Goal: Feedback & Contribution: Contribute content

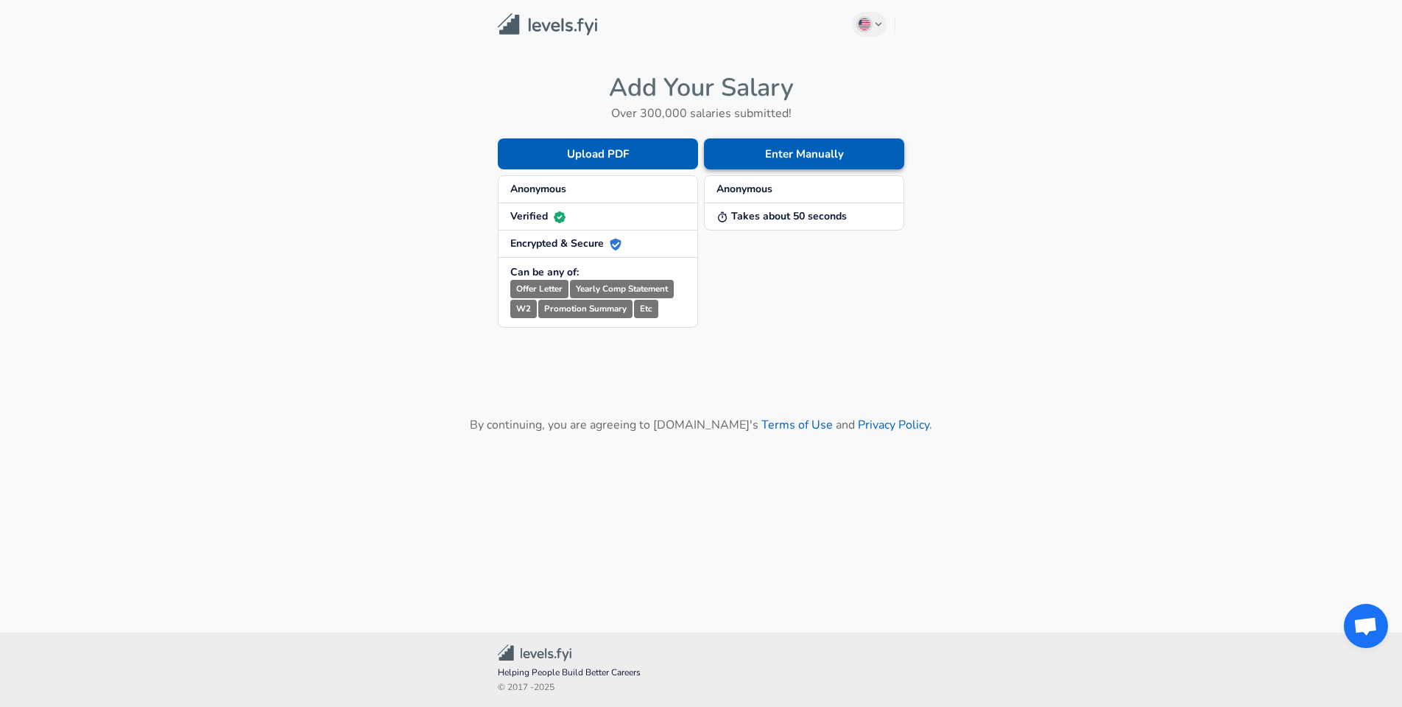
click at [836, 149] on button "Enter Manually" at bounding box center [804, 153] width 200 height 31
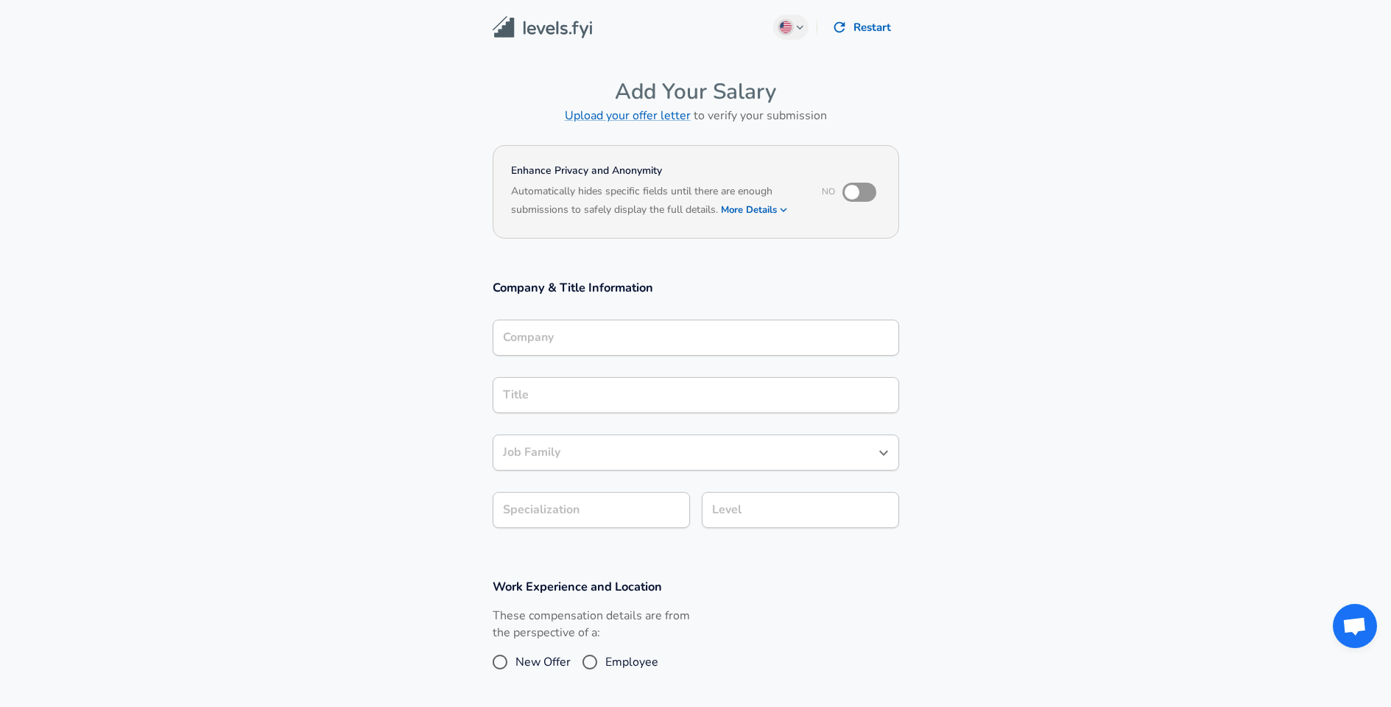
click at [578, 338] on input "Company" at bounding box center [695, 337] width 393 height 23
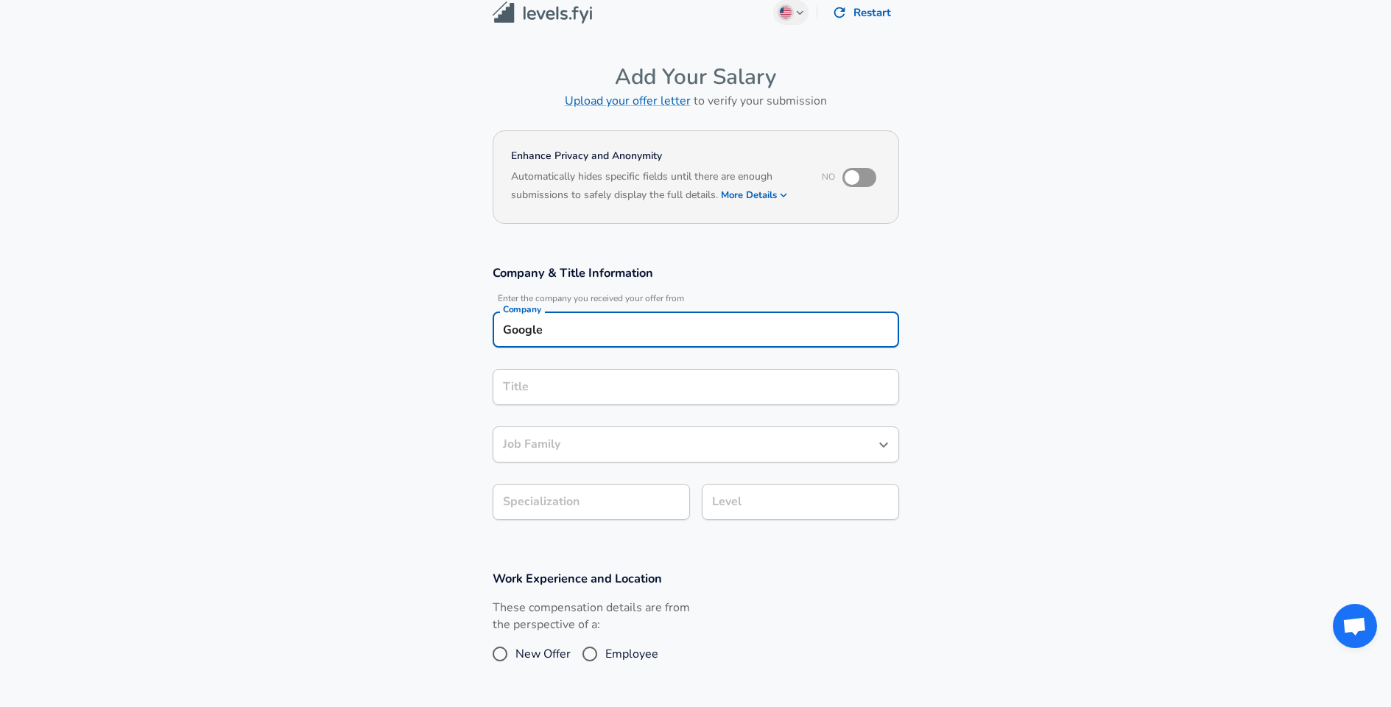
type input "Google"
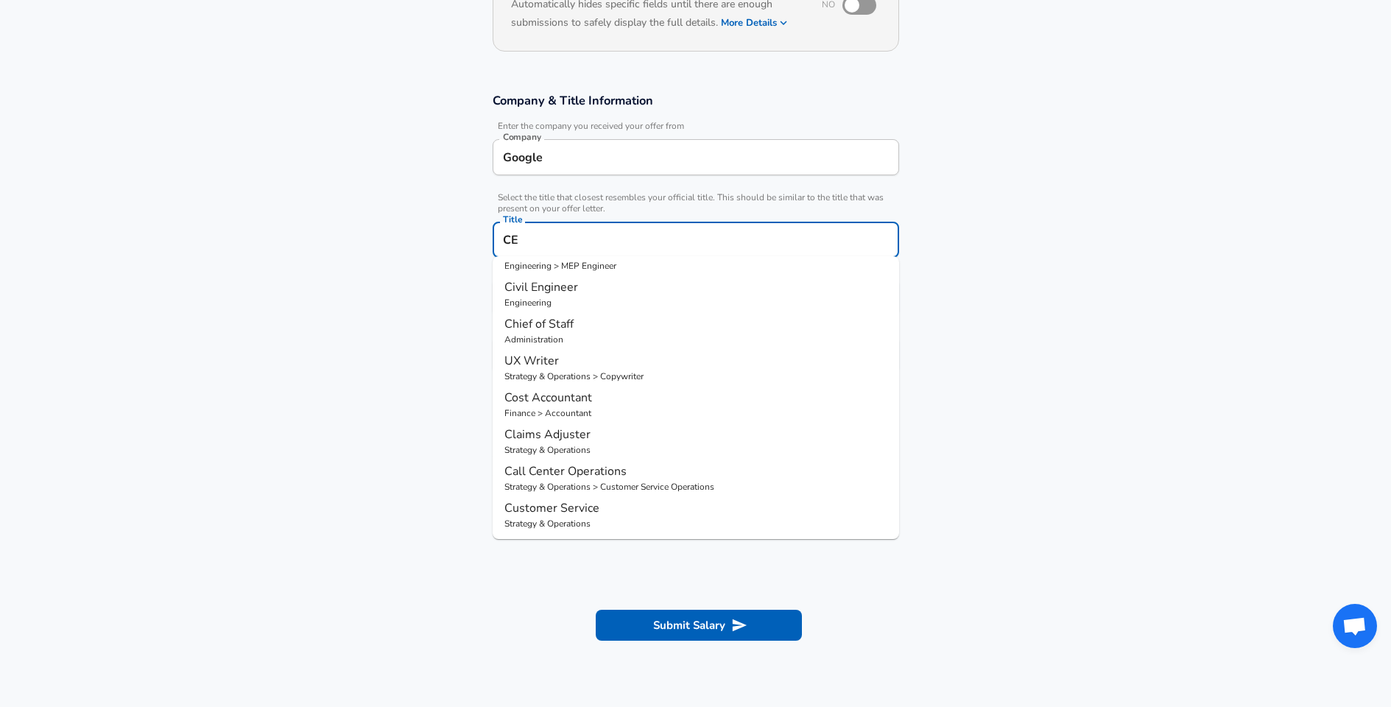
scroll to position [0, 0]
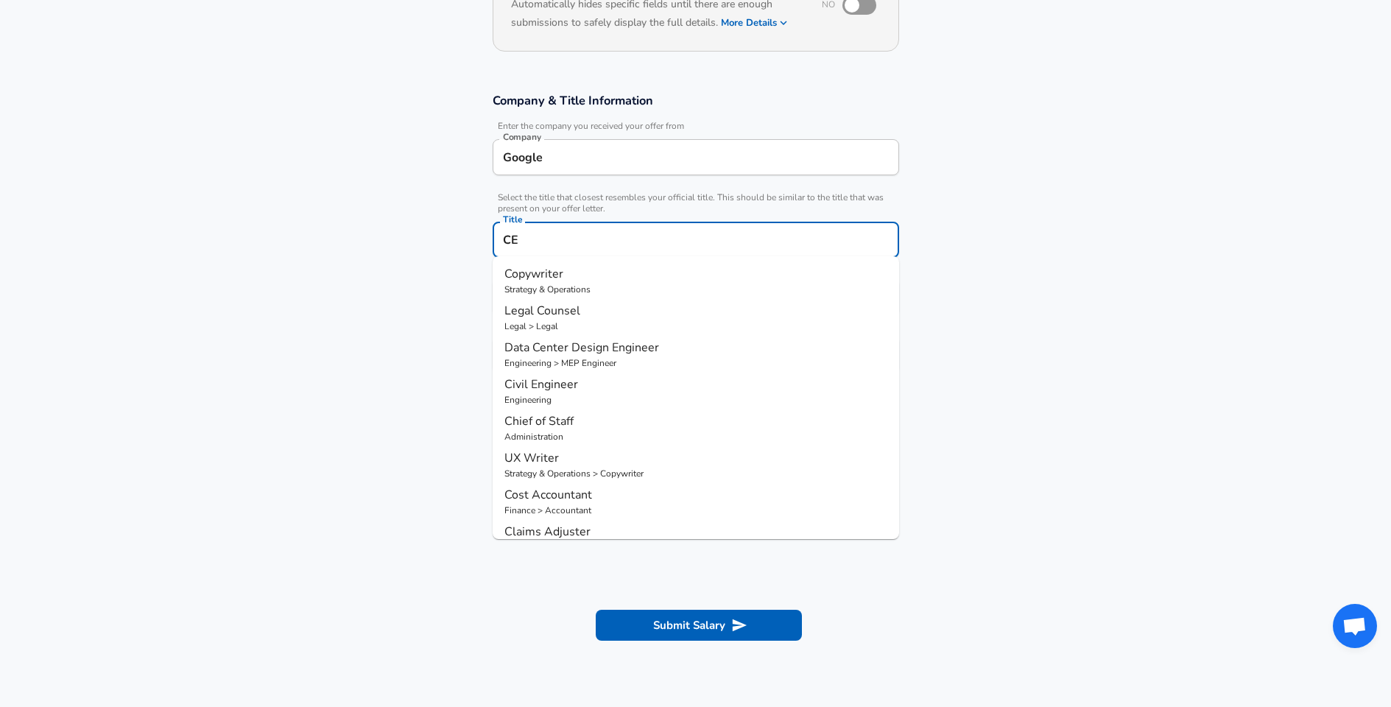
type input "C"
click at [554, 283] on p "Technology" at bounding box center [695, 289] width 383 height 13
type input "Software Engineer"
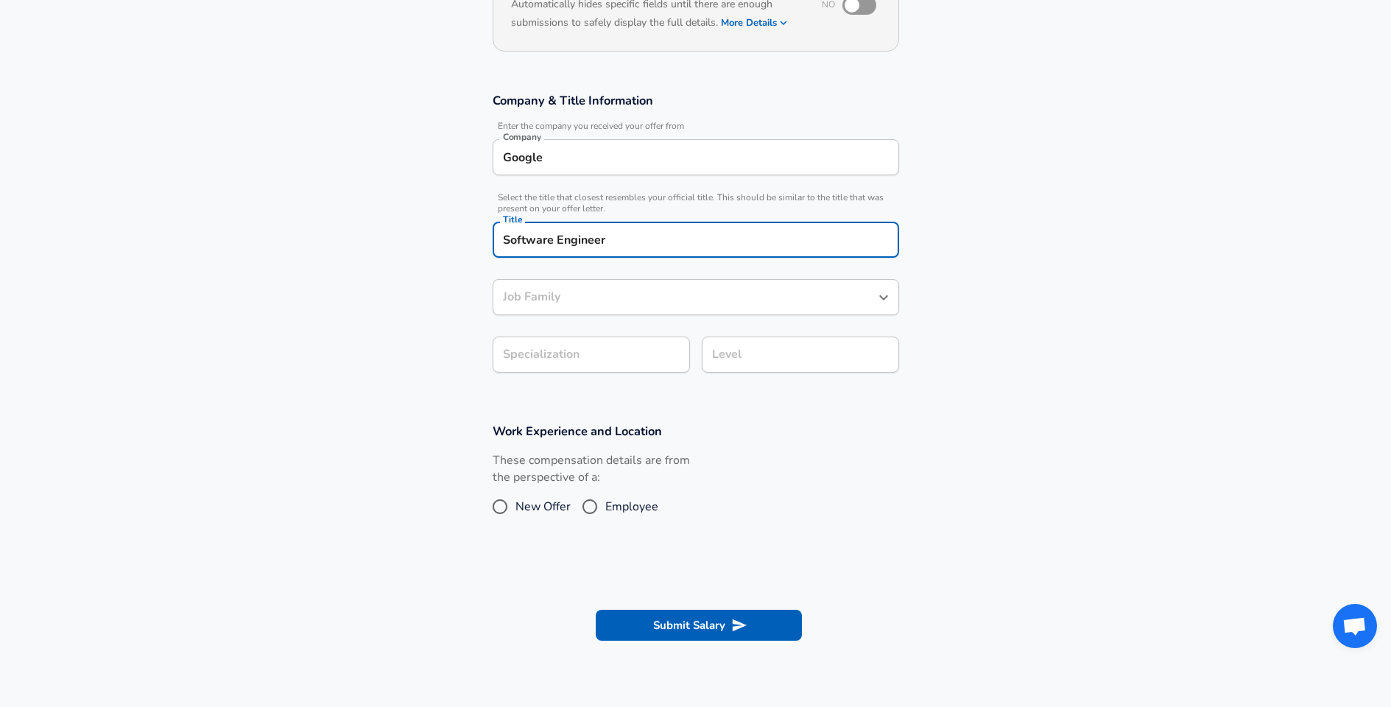
type input "Software Engineer"
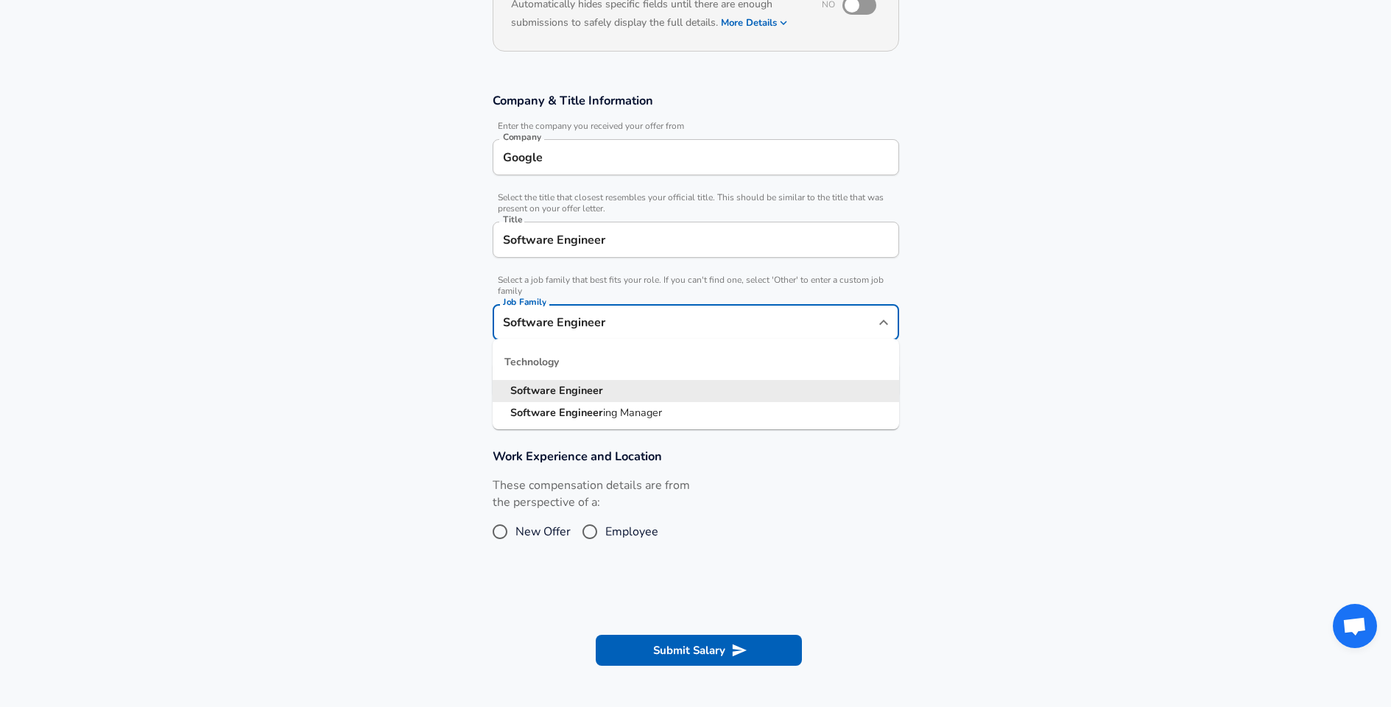
scroll to position [216, 0]
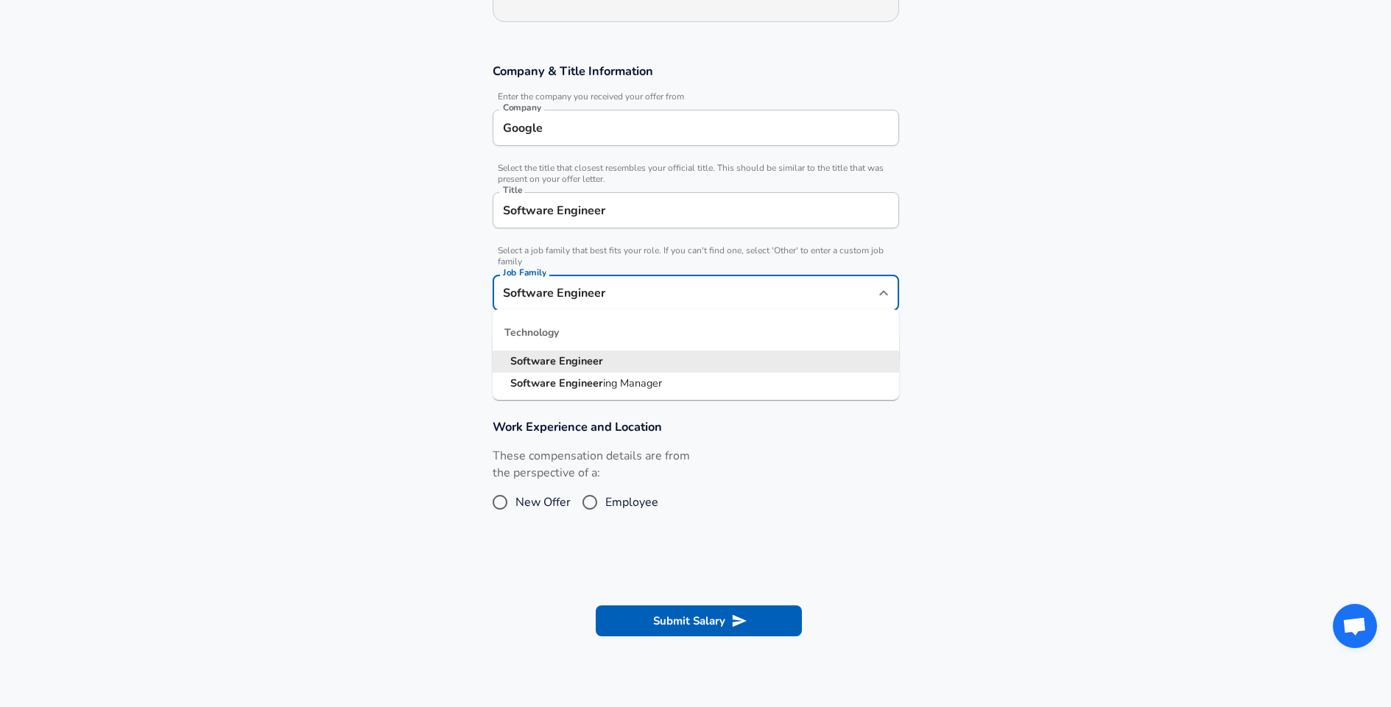
click at [548, 291] on input "Software Engineer" at bounding box center [684, 292] width 371 height 23
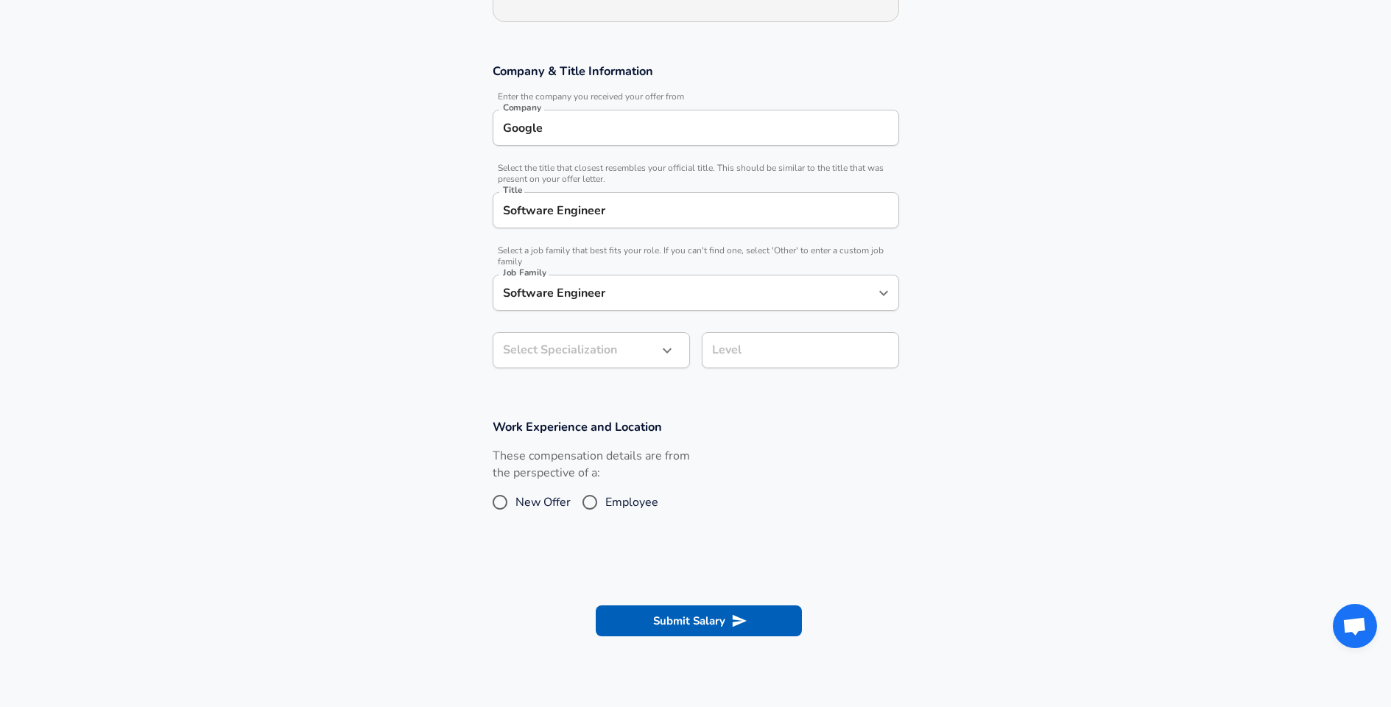
click at [398, 310] on section "Company & Title Information Enter the company you received your offer from Comp…" at bounding box center [695, 224] width 1391 height 356
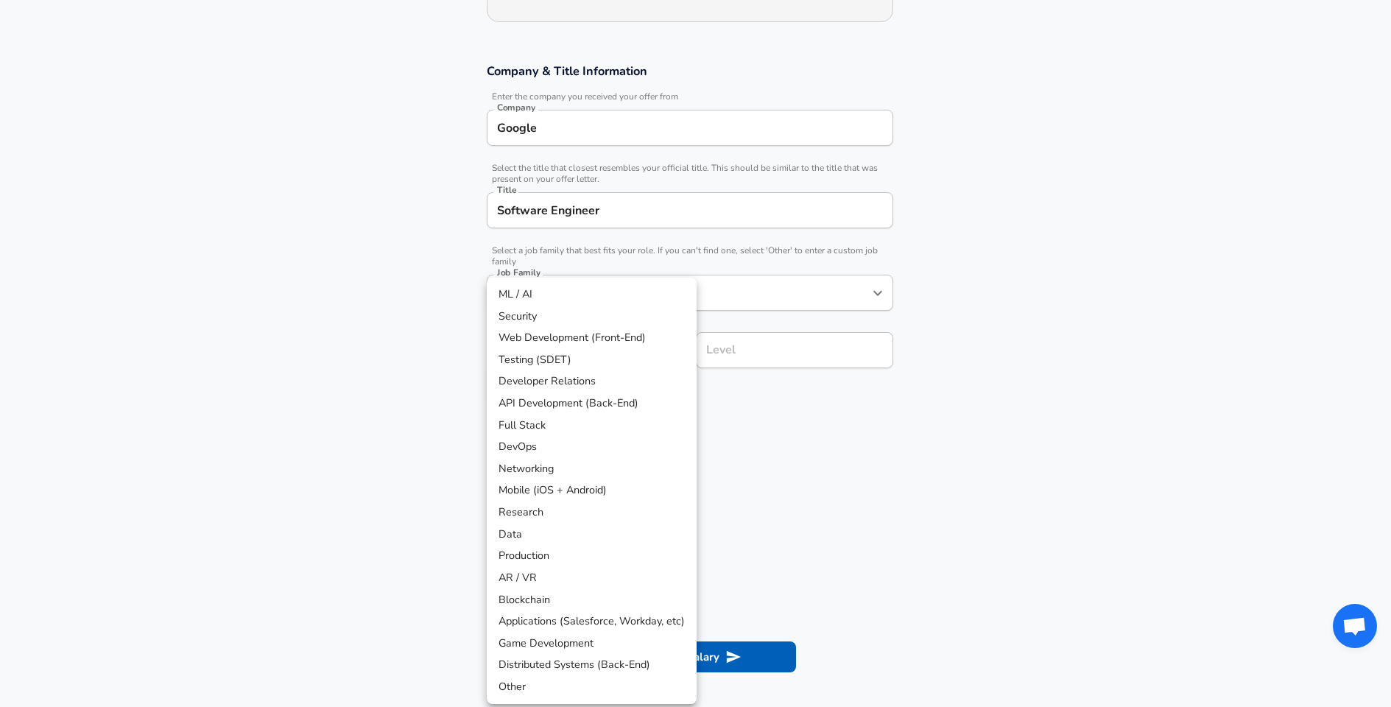
scroll to position [261, 0]
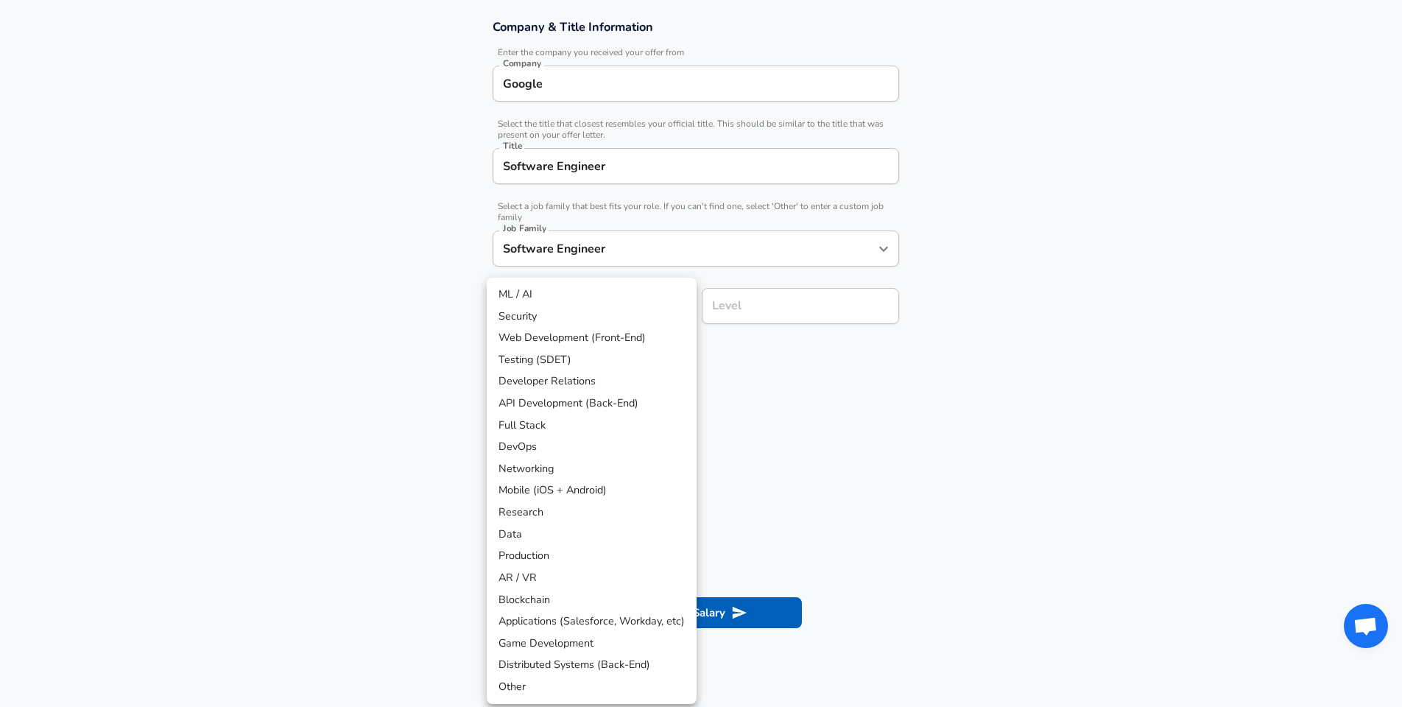
click at [553, 356] on body "We value your privacy We use cookies to enhance your browsing experience, serve…" at bounding box center [701, 92] width 1402 height 707
click at [553, 426] on li "Full Stack" at bounding box center [592, 425] width 210 height 22
type input "Full Stack"
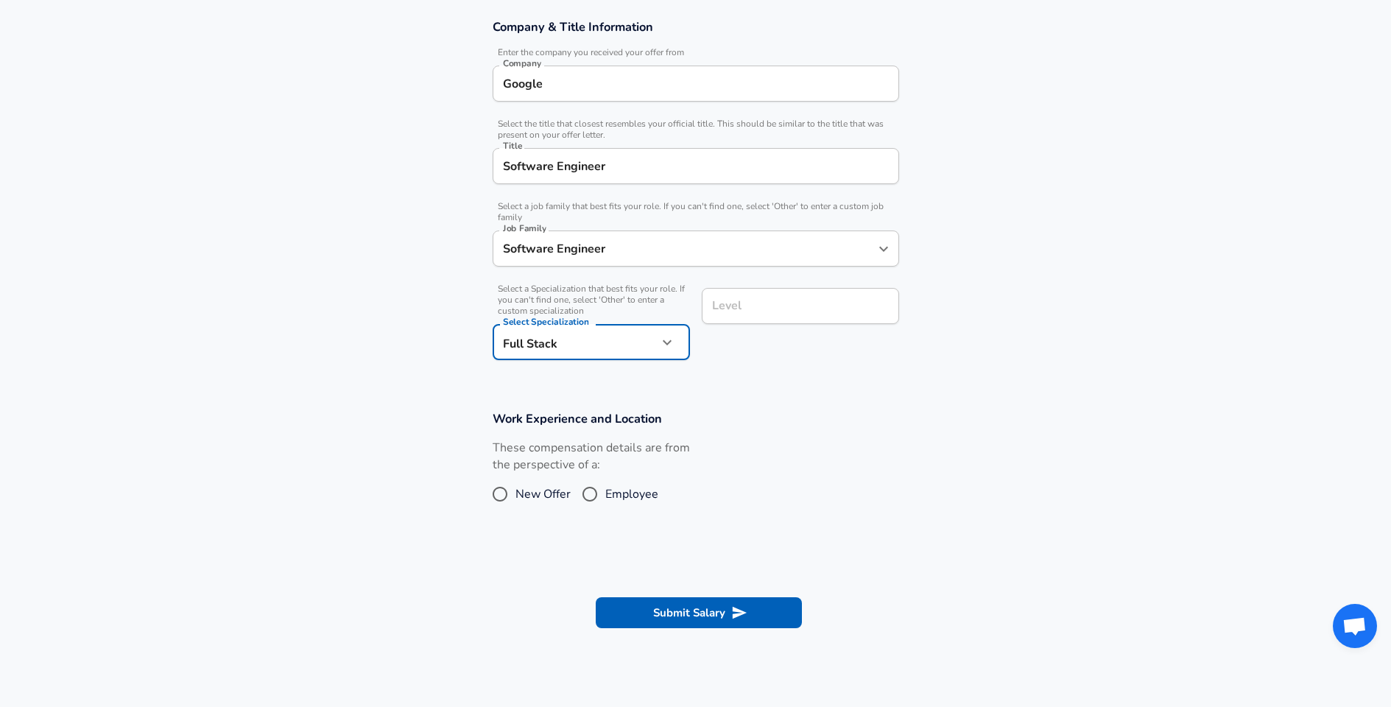
click at [730, 310] on input "Level" at bounding box center [800, 305] width 184 height 23
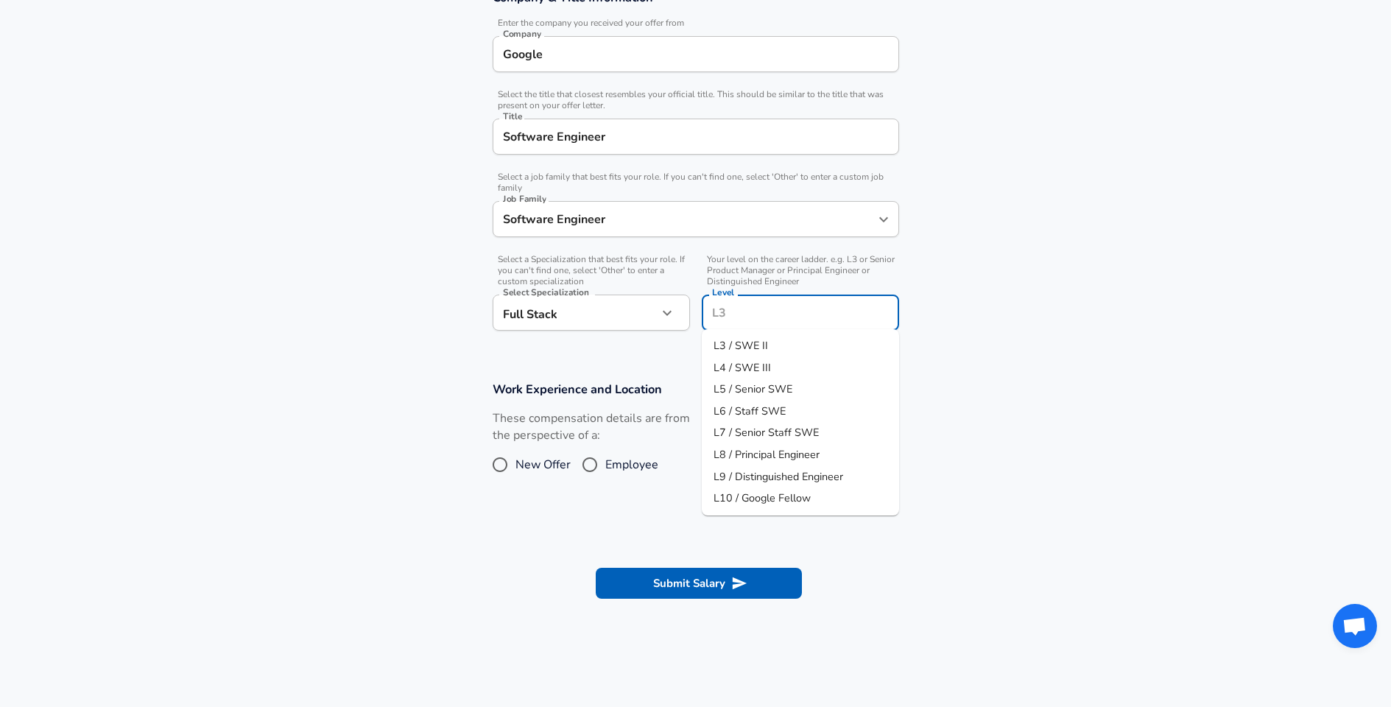
click at [796, 491] on span "L10 / Google Fellow" at bounding box center [761, 497] width 97 height 15
type input "L10 / Google Fellow"
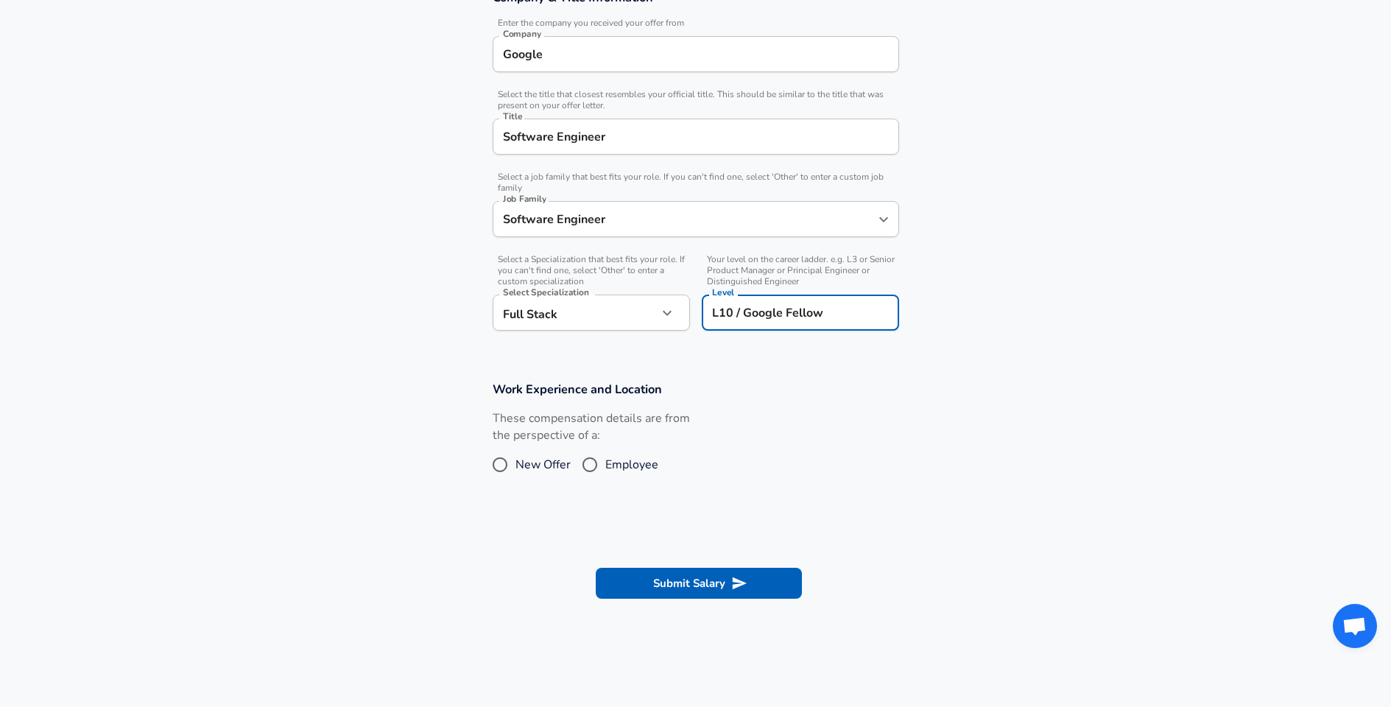
click at [592, 460] on input "Employee" at bounding box center [589, 465] width 31 height 24
radio input "true"
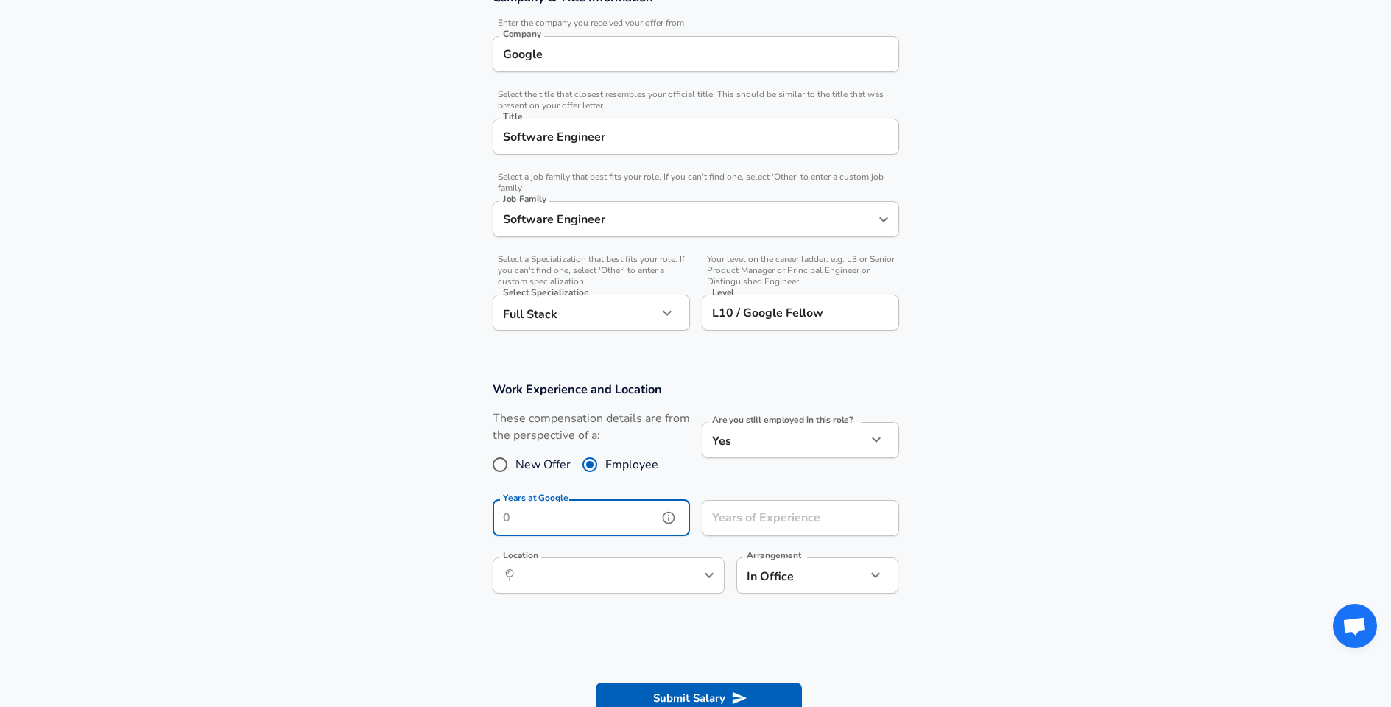
click at [533, 523] on input "Years at Google" at bounding box center [574, 518] width 165 height 36
type input "90"
click at [835, 516] on input "Years of Experience" at bounding box center [784, 518] width 165 height 36
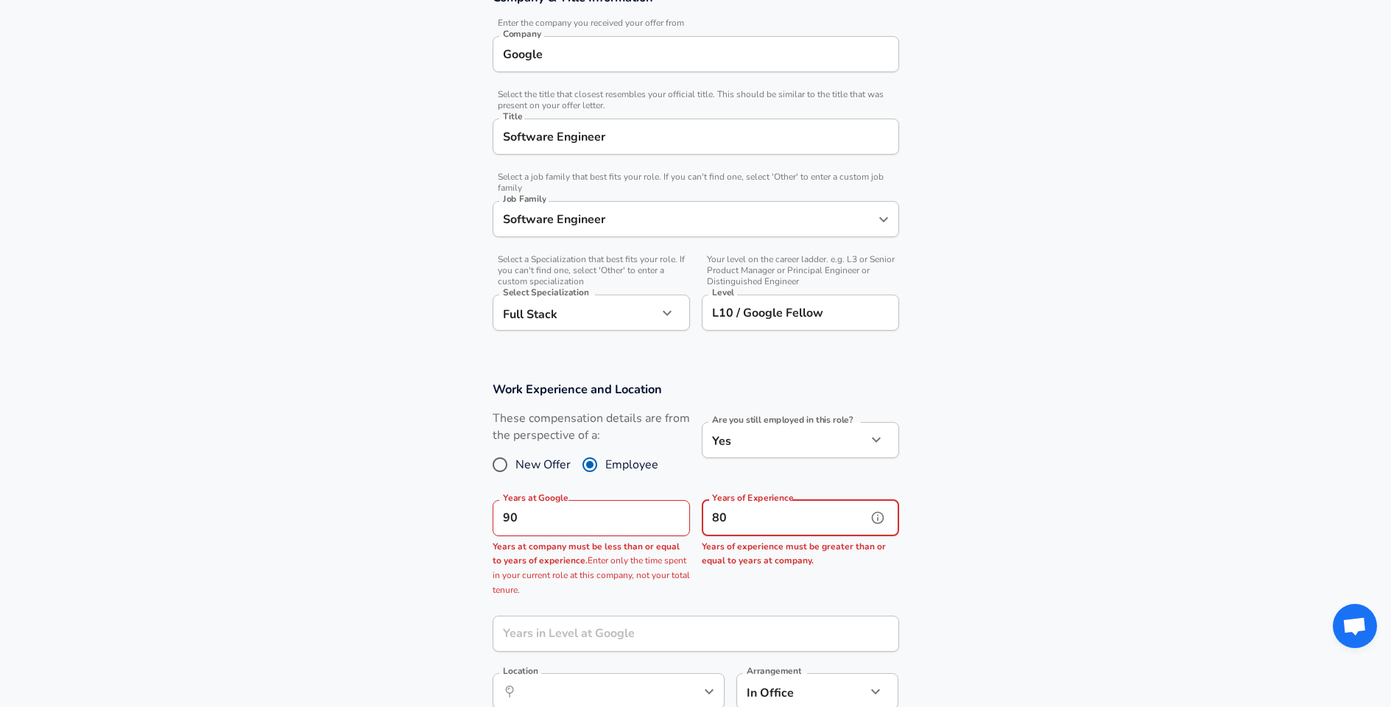
type input "8"
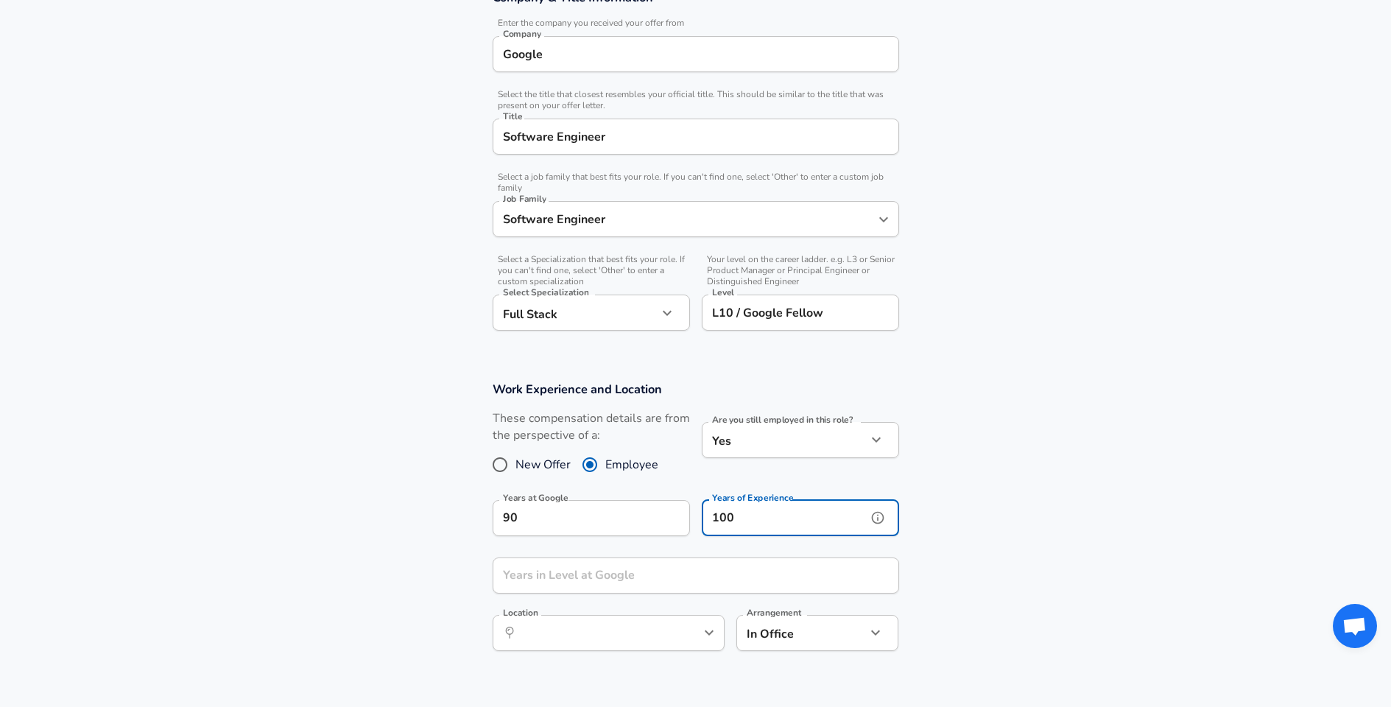
type input "100"
click at [1060, 490] on section "Work Experience and Location These compensation details are from the perspectiv…" at bounding box center [695, 523] width 1391 height 319
click at [566, 575] on input "Years in Level at Google" at bounding box center [679, 575] width 374 height 36
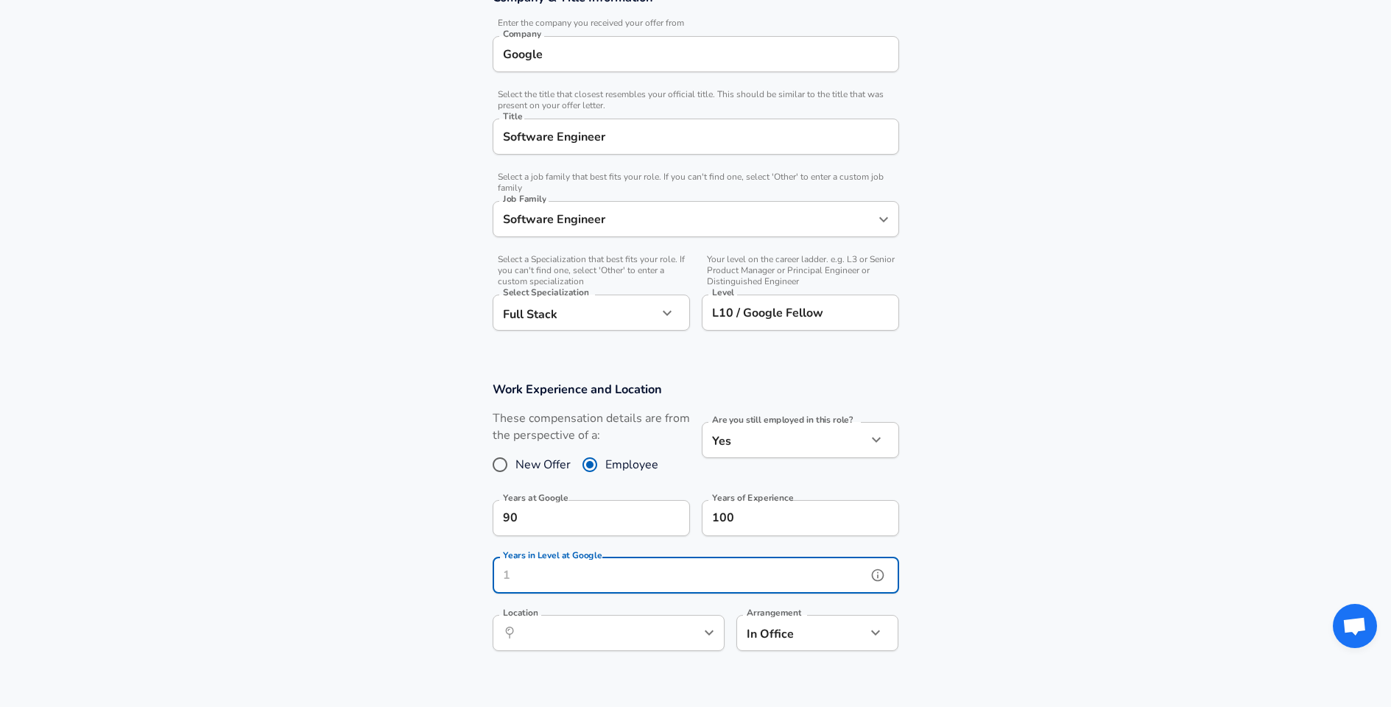
scroll to position [403, 0]
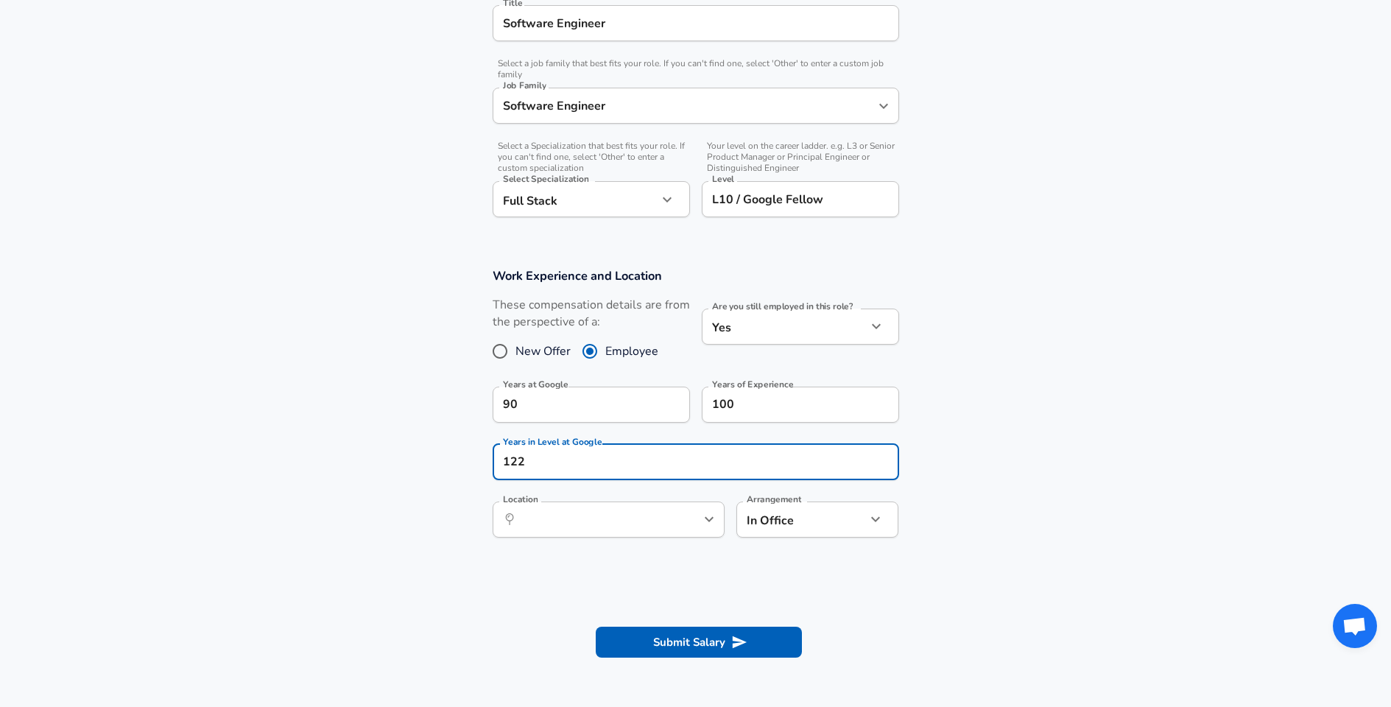
click at [413, 506] on section "Work Experience and Location These compensation details are from the perspectiv…" at bounding box center [695, 409] width 1391 height 319
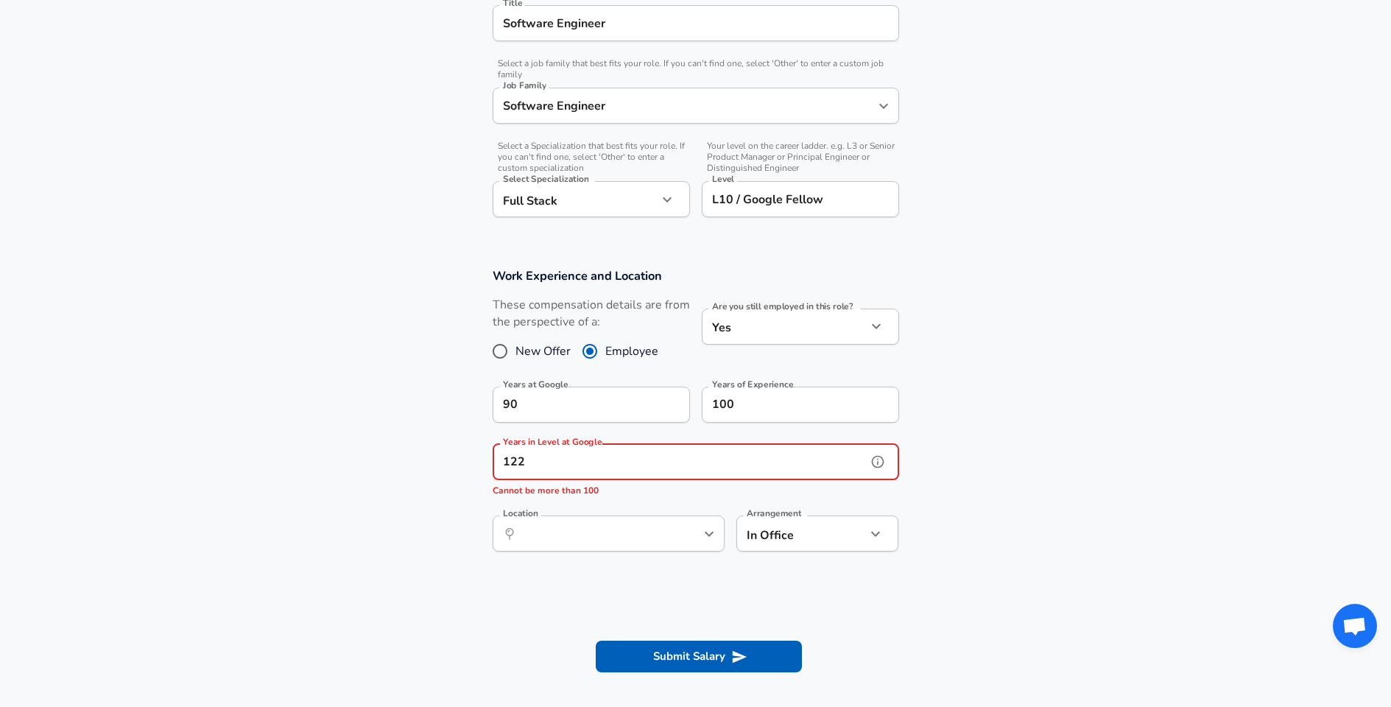
click at [578, 463] on input "122" at bounding box center [679, 462] width 374 height 36
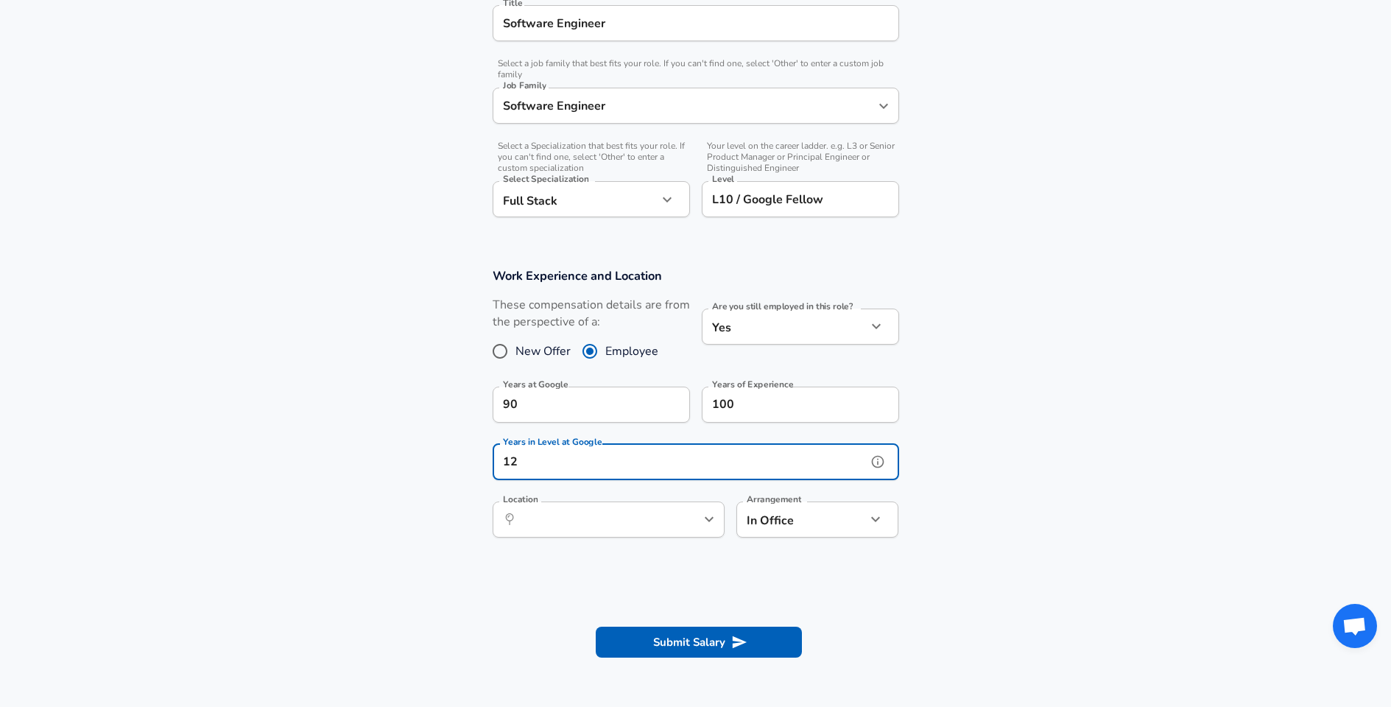
type input "1"
type input "90"
click at [347, 473] on section "Work Experience and Location These compensation details are from the perspectiv…" at bounding box center [695, 409] width 1391 height 319
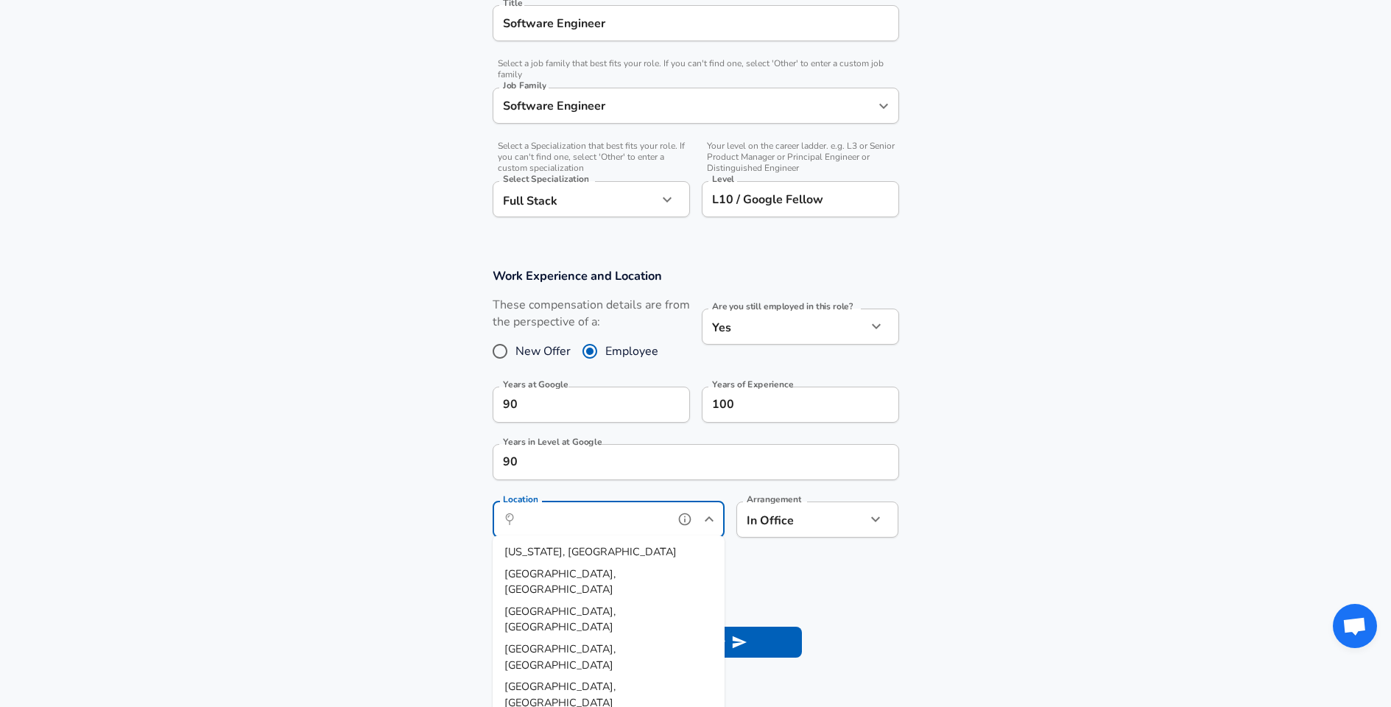
click at [604, 515] on input "Location" at bounding box center [592, 519] width 151 height 23
click at [592, 545] on li "[US_STATE], [GEOGRAPHIC_DATA]" at bounding box center [608, 552] width 232 height 22
type input "[US_STATE], [GEOGRAPHIC_DATA]"
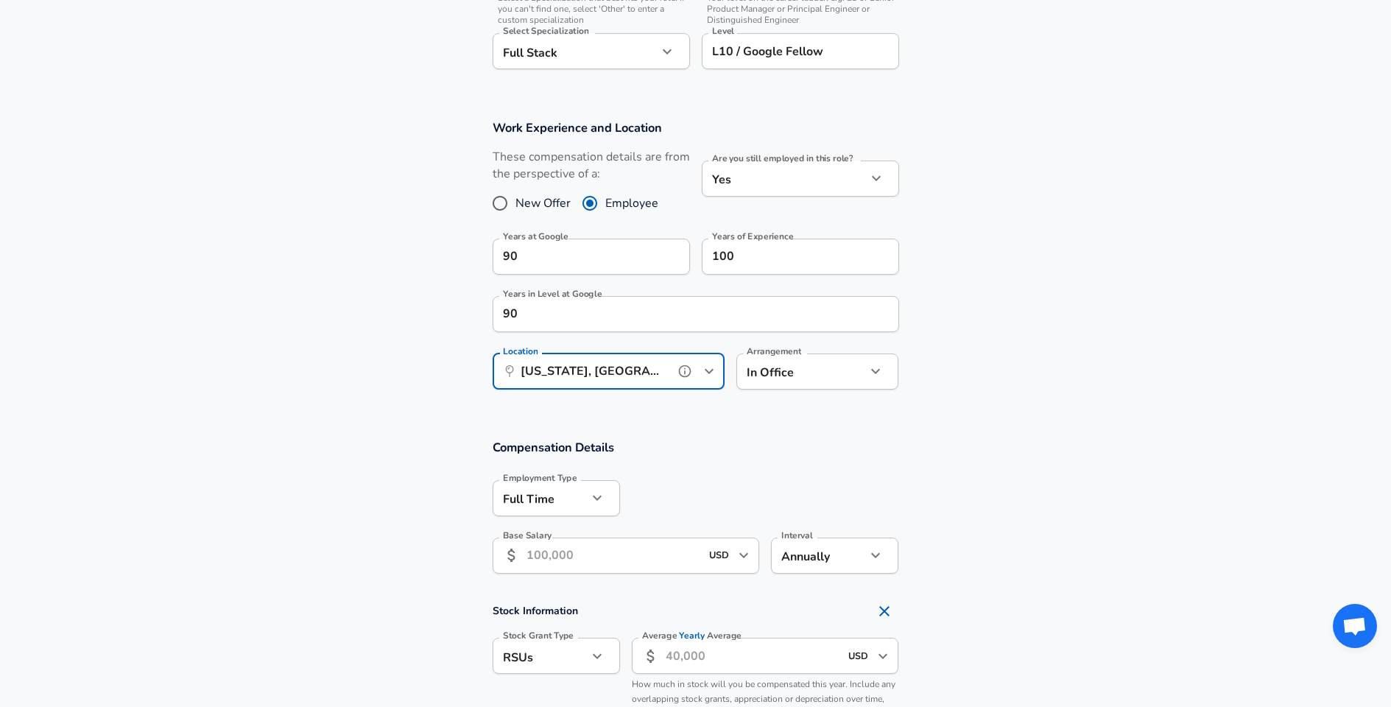
scroll to position [702, 0]
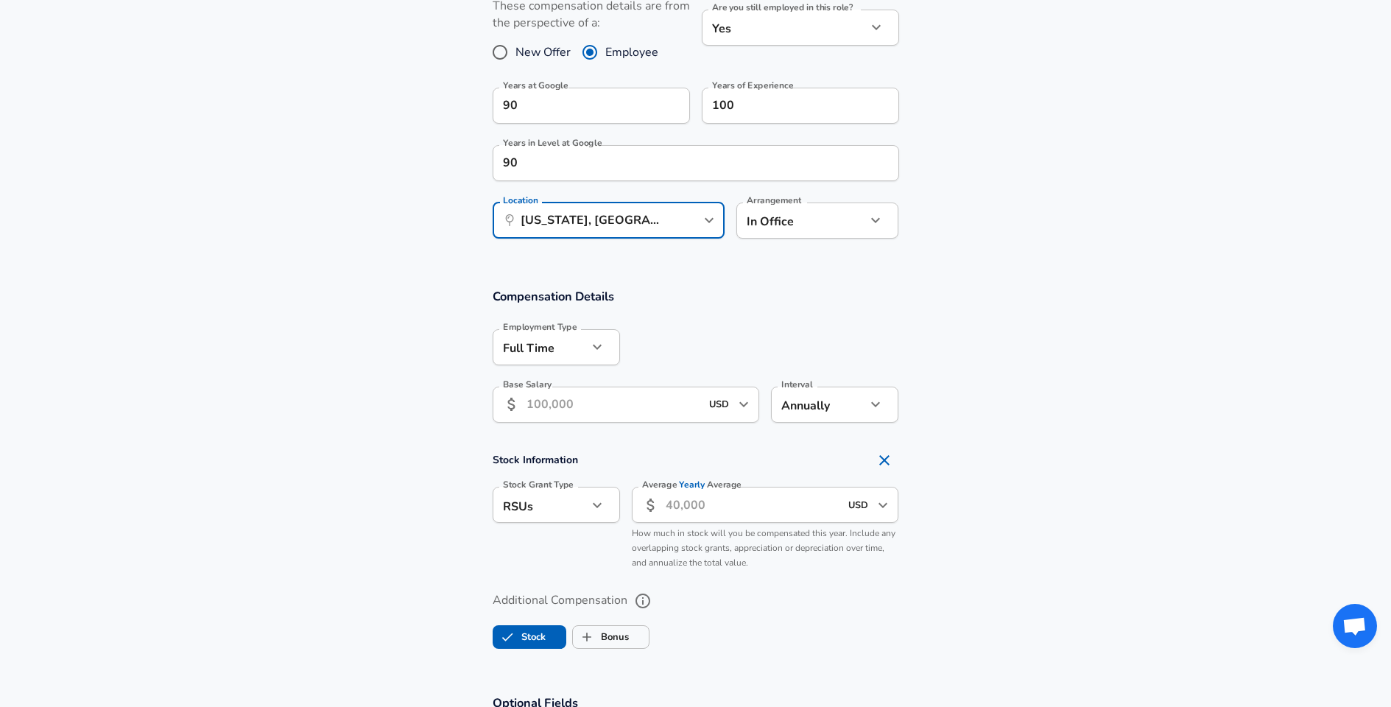
click at [599, 402] on input "Base Salary" at bounding box center [613, 404] width 174 height 36
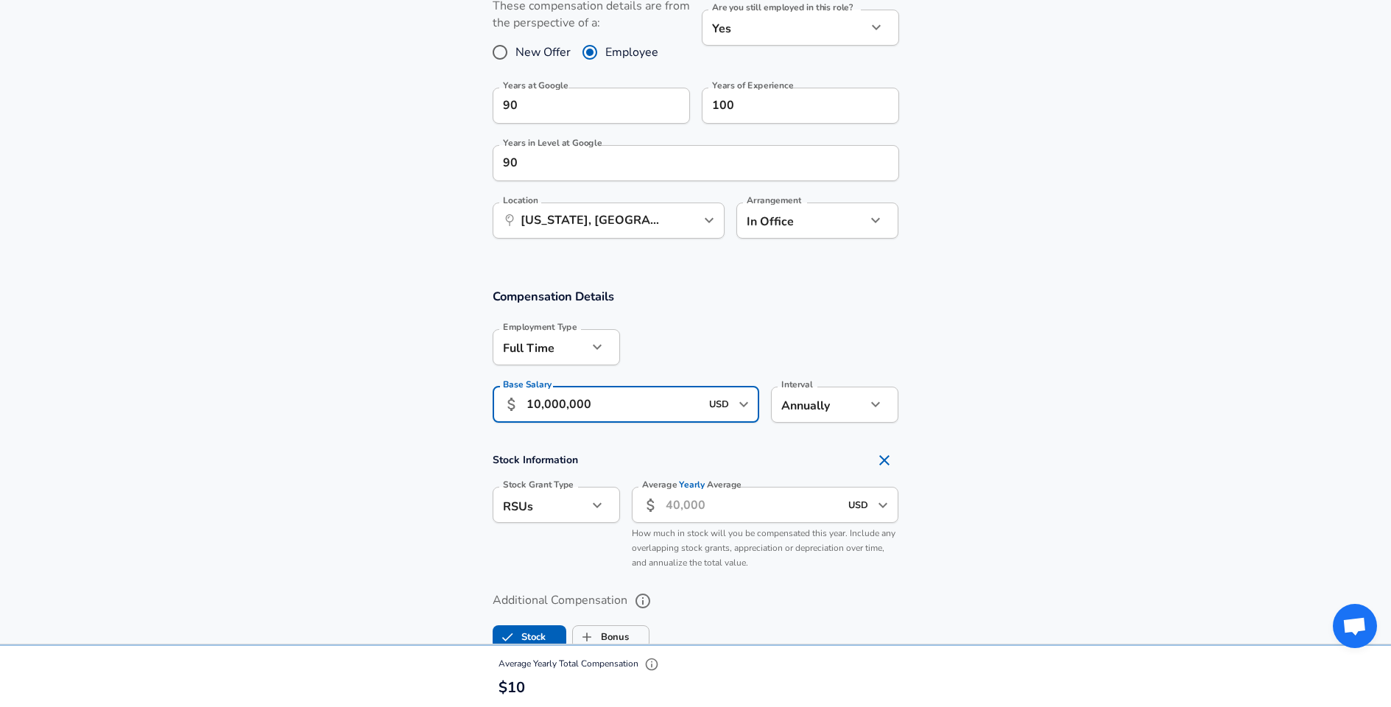
type input "1,000,000"
click at [595, 445] on h4 "Stock Information" at bounding box center [695, 459] width 406 height 29
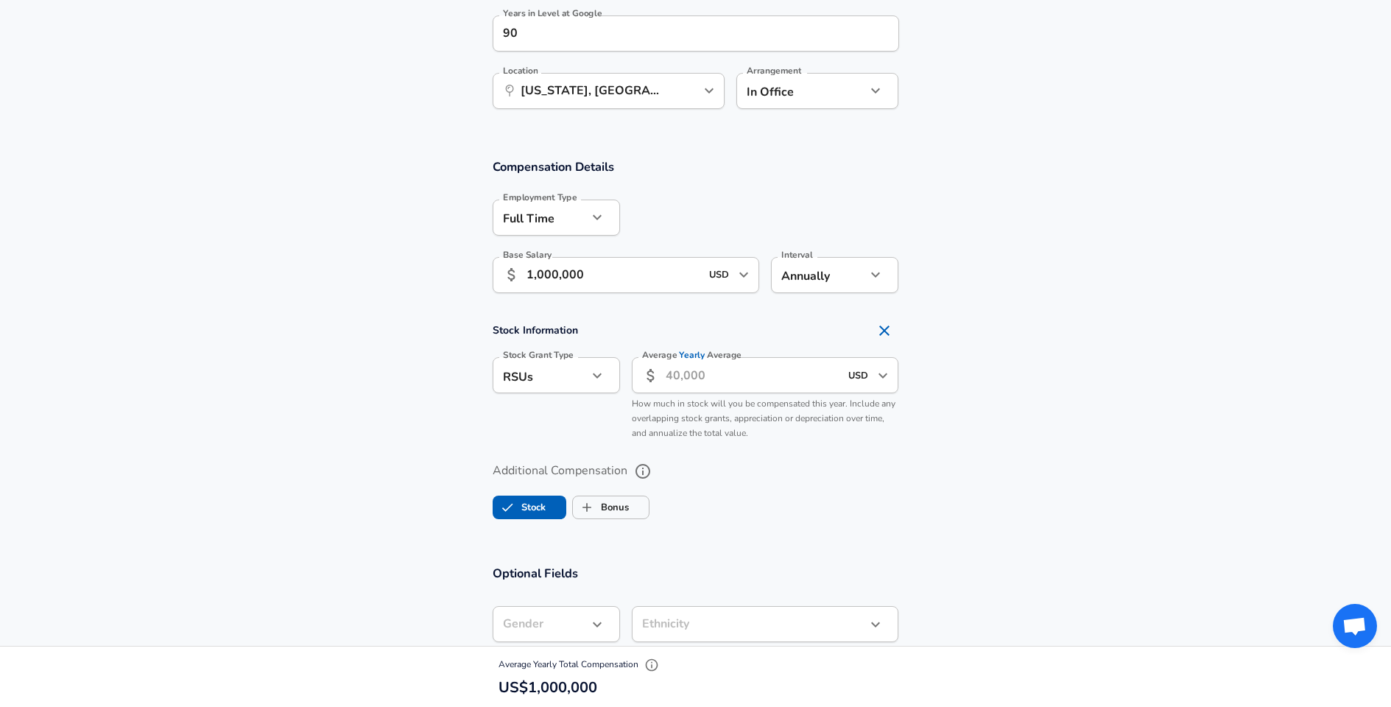
click at [738, 380] on input "Average Yearly Average" at bounding box center [752, 375] width 174 height 36
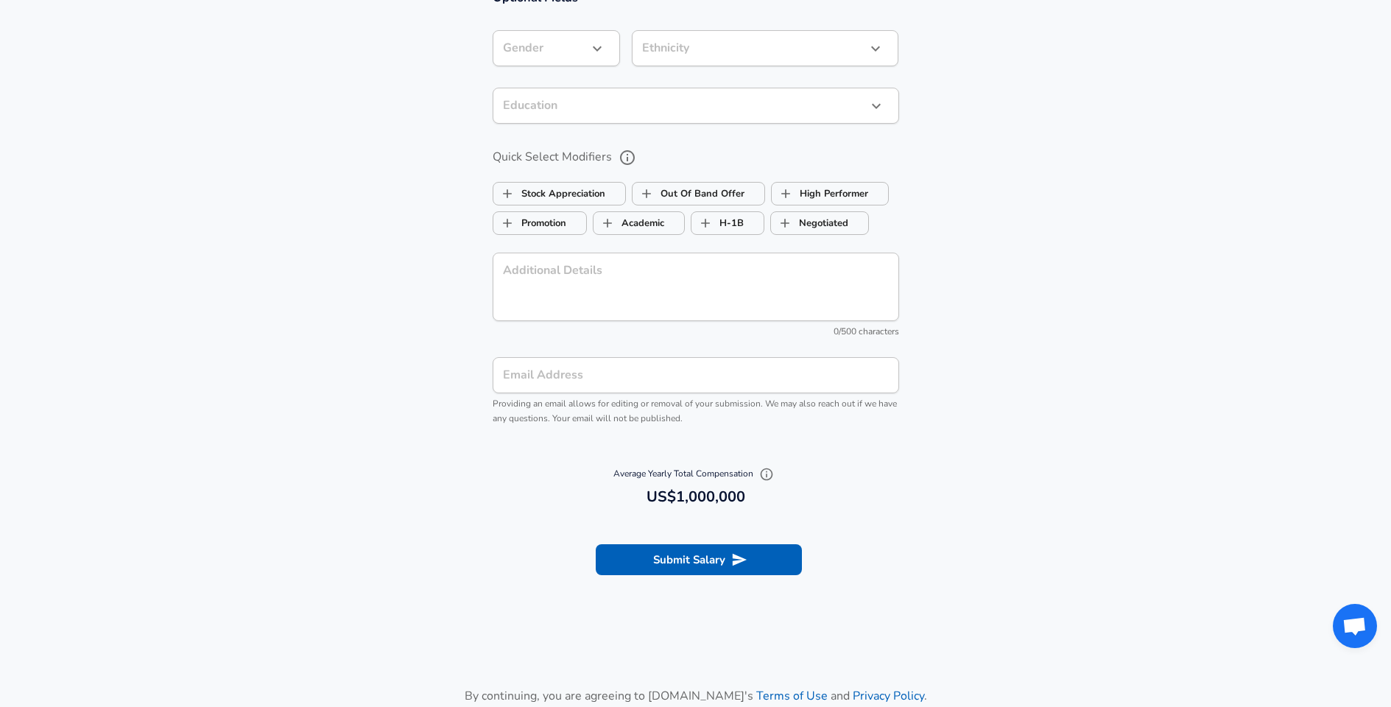
scroll to position [1595, 0]
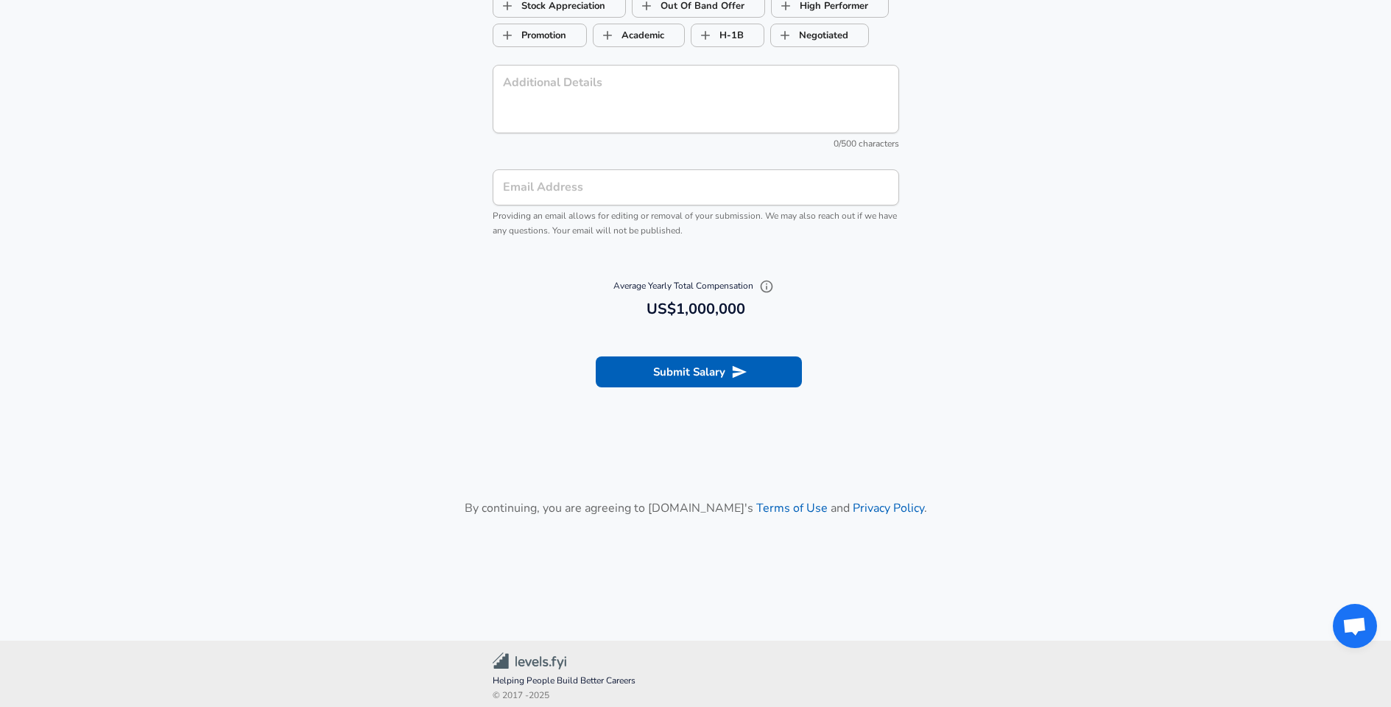
click at [697, 381] on section "Submit Salary" at bounding box center [695, 369] width 1391 height 82
click at [699, 367] on button "Submit Salary" at bounding box center [699, 371] width 206 height 31
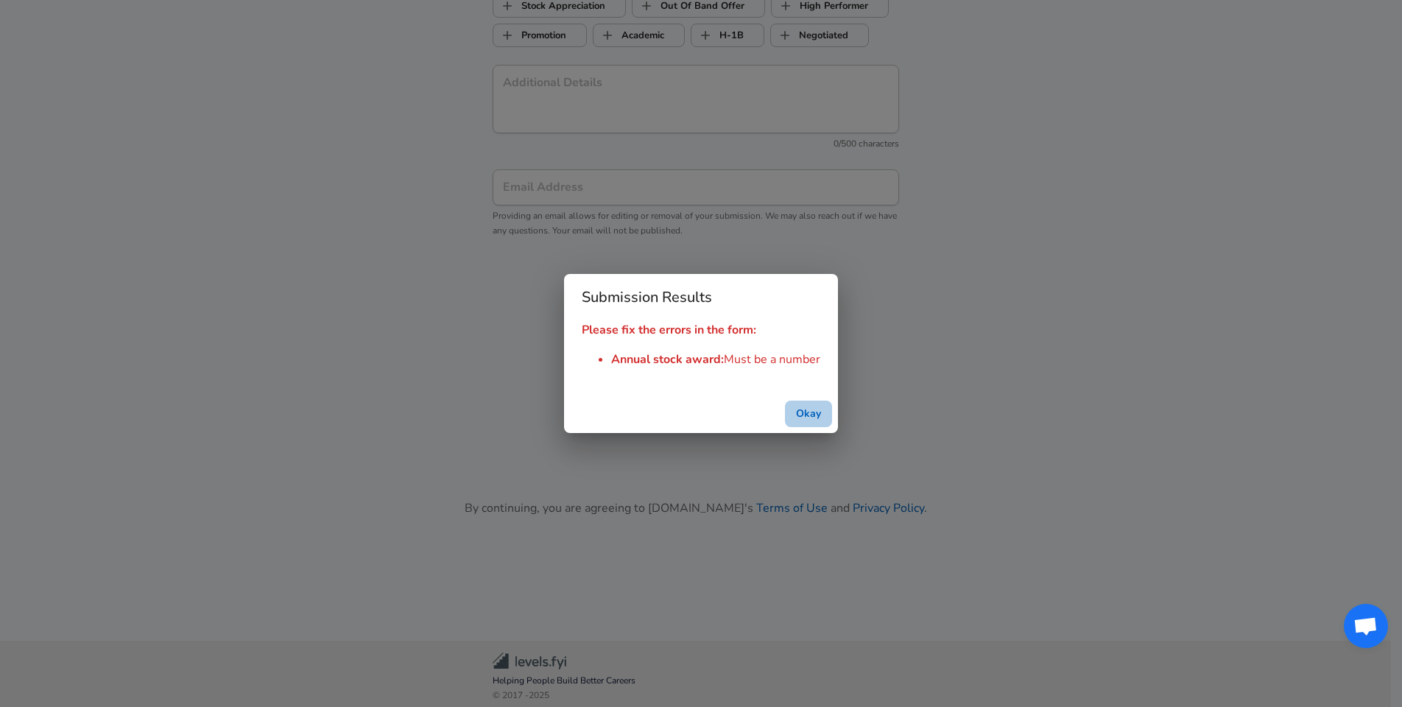
click at [808, 410] on button "Okay" at bounding box center [808, 413] width 47 height 27
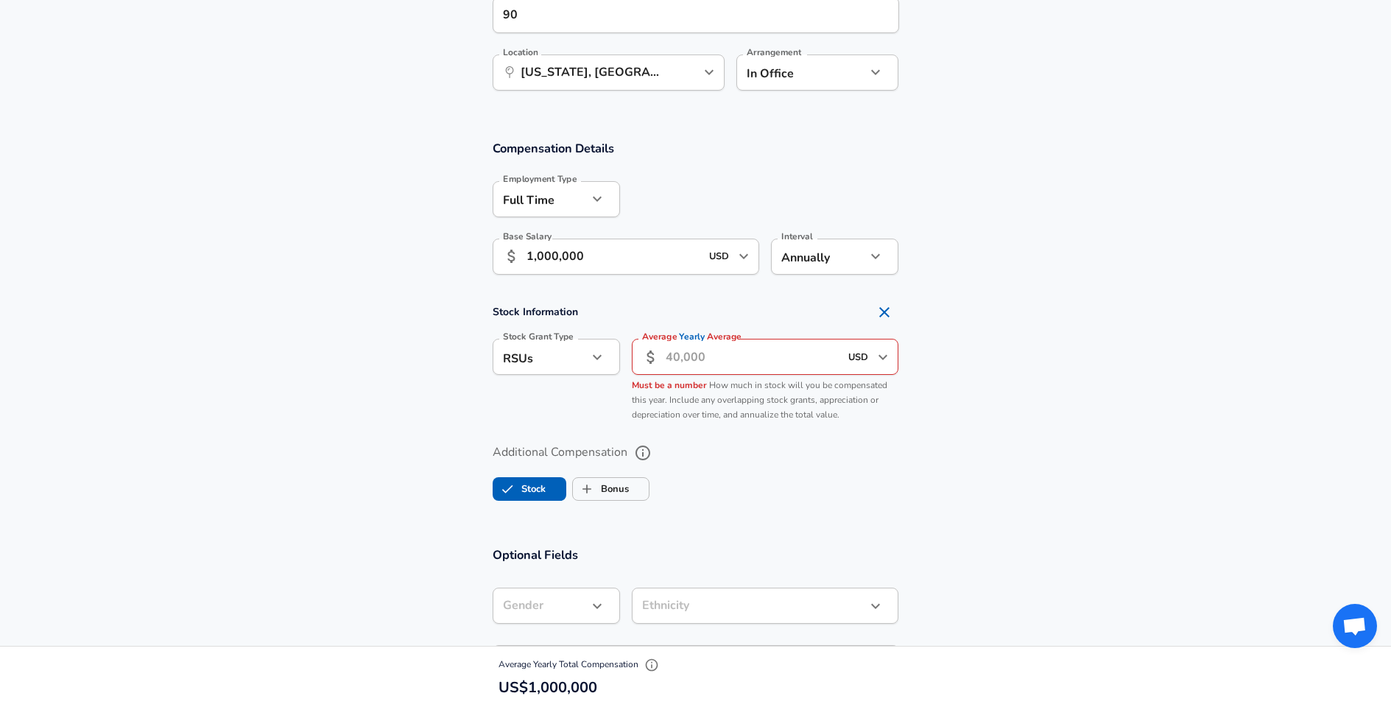
scroll to position [758, 0]
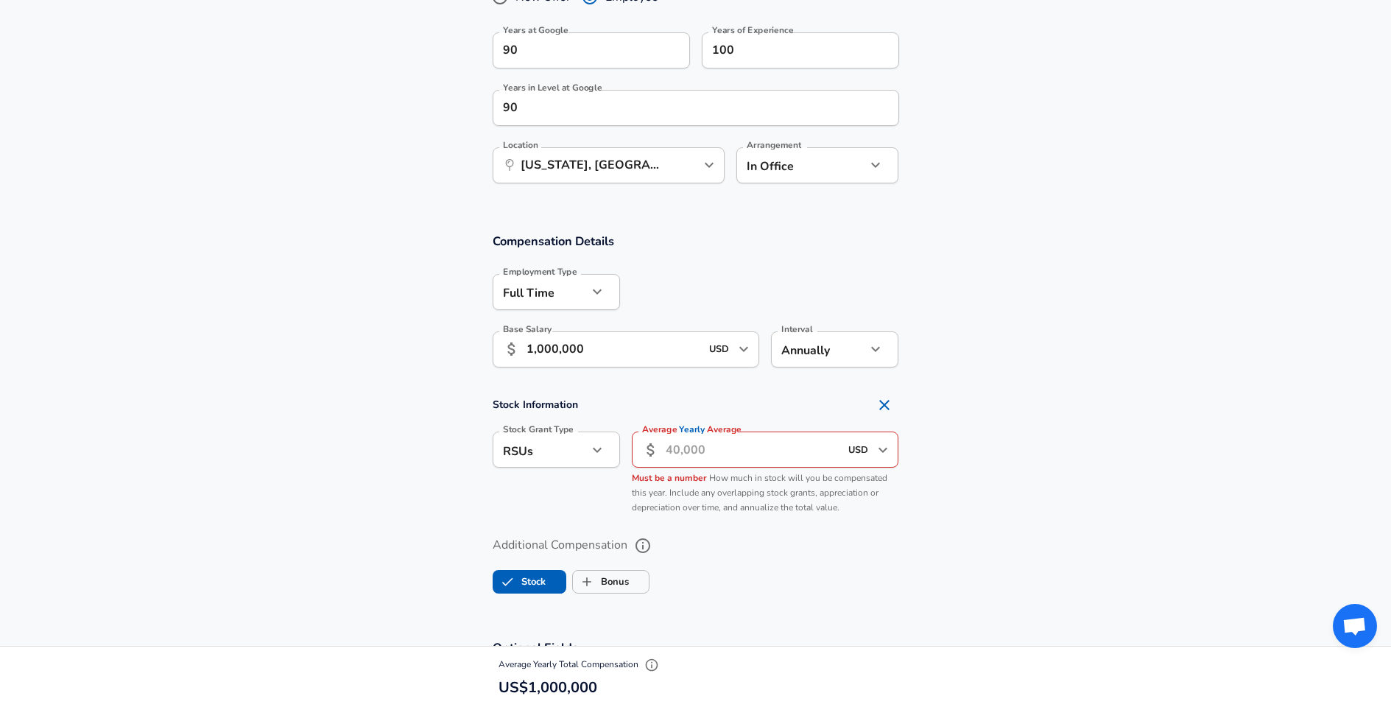
click at [748, 448] on input "Average Yearly Average" at bounding box center [752, 449] width 174 height 36
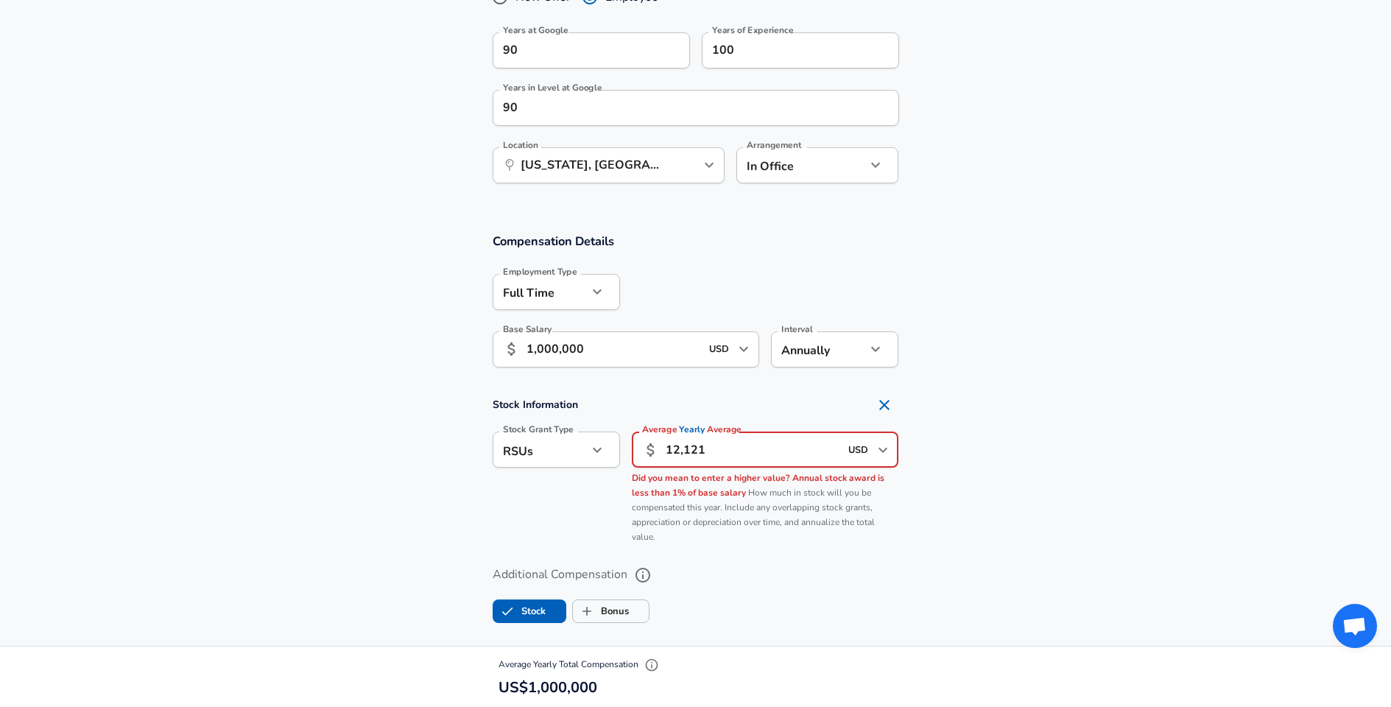
type input "121,212"
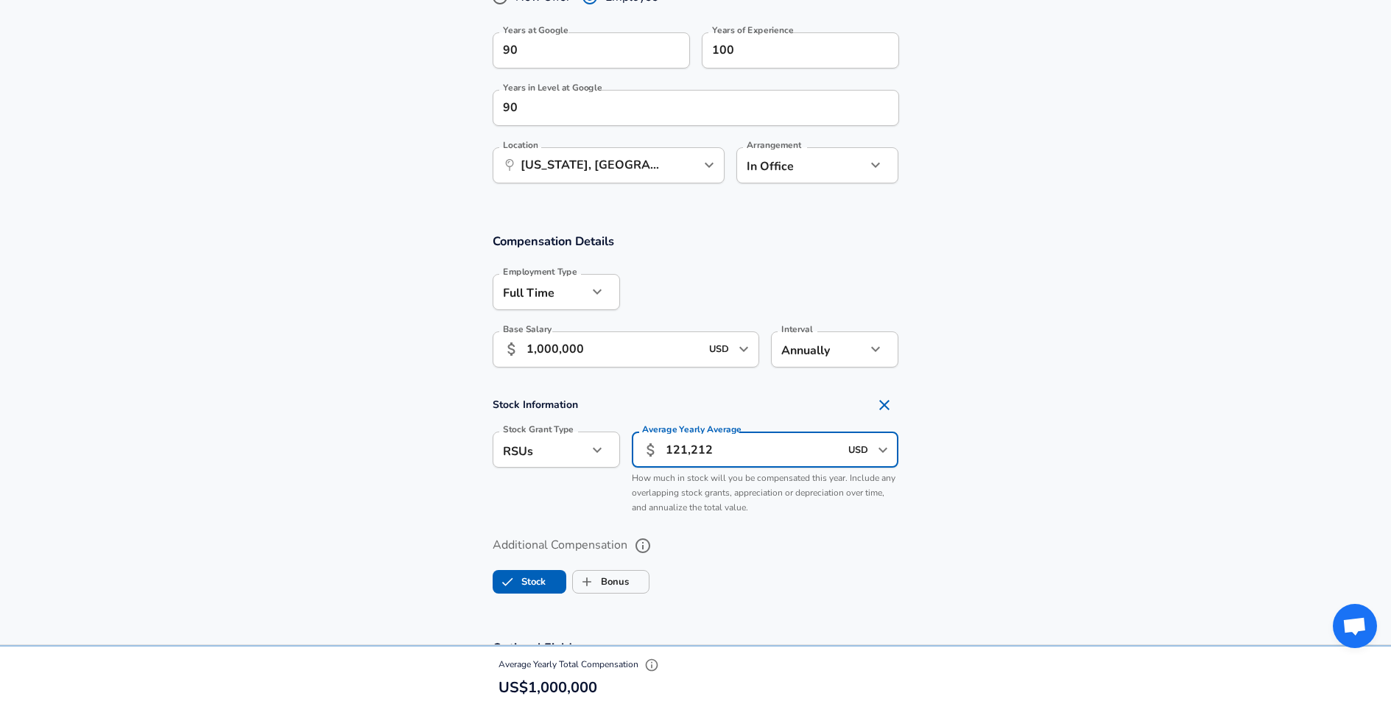
click at [781, 540] on label "Additional Compensation" at bounding box center [695, 545] width 406 height 25
click at [655, 540] on button "Additional Compensation" at bounding box center [642, 545] width 25 height 25
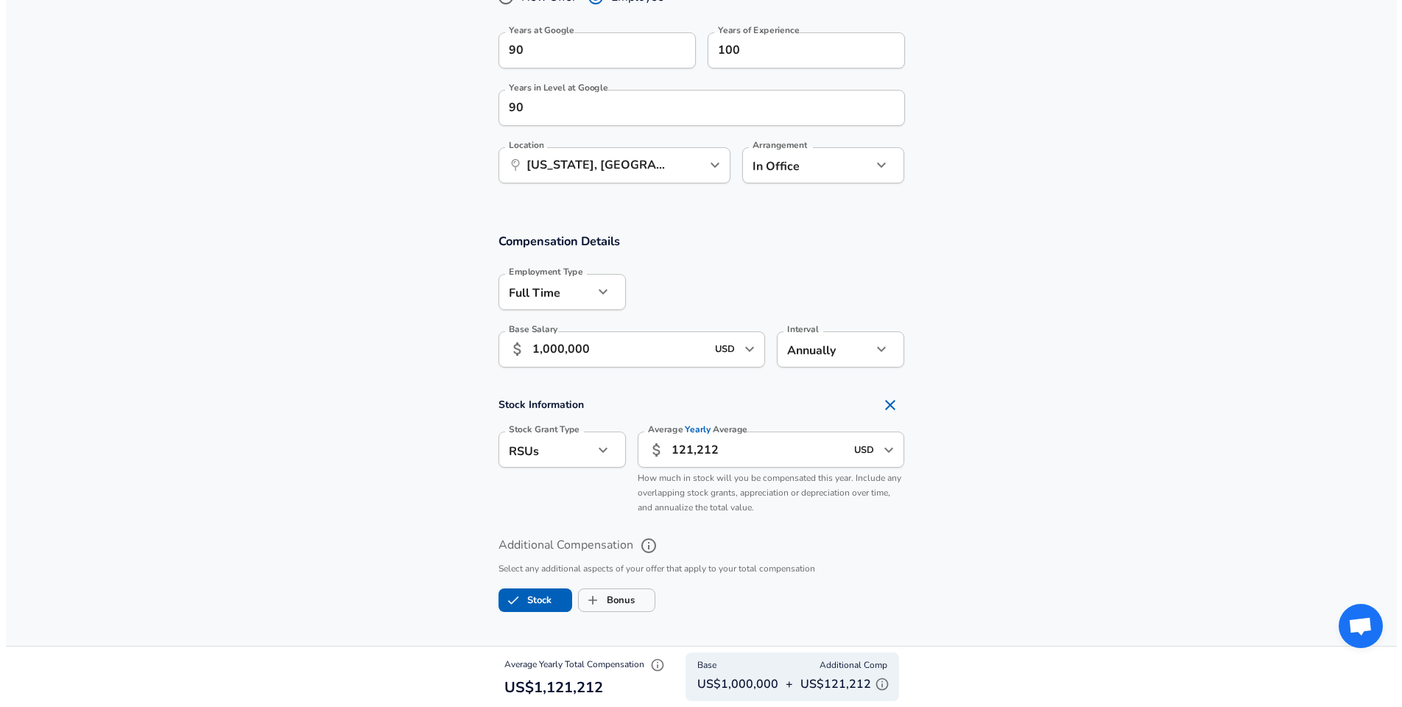
scroll to position [1480, 0]
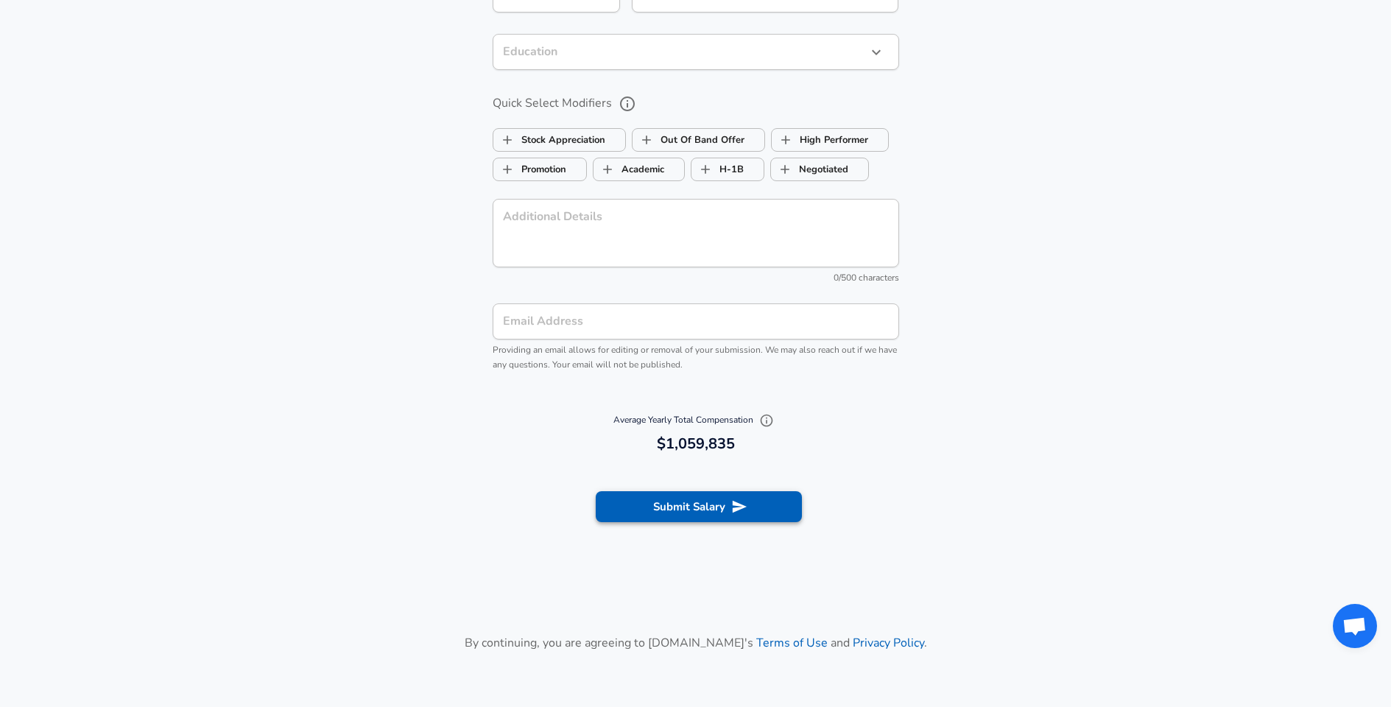
click at [741, 501] on icon "submit" at bounding box center [739, 507] width 14 height 13
